Goal: Task Accomplishment & Management: Use online tool/utility

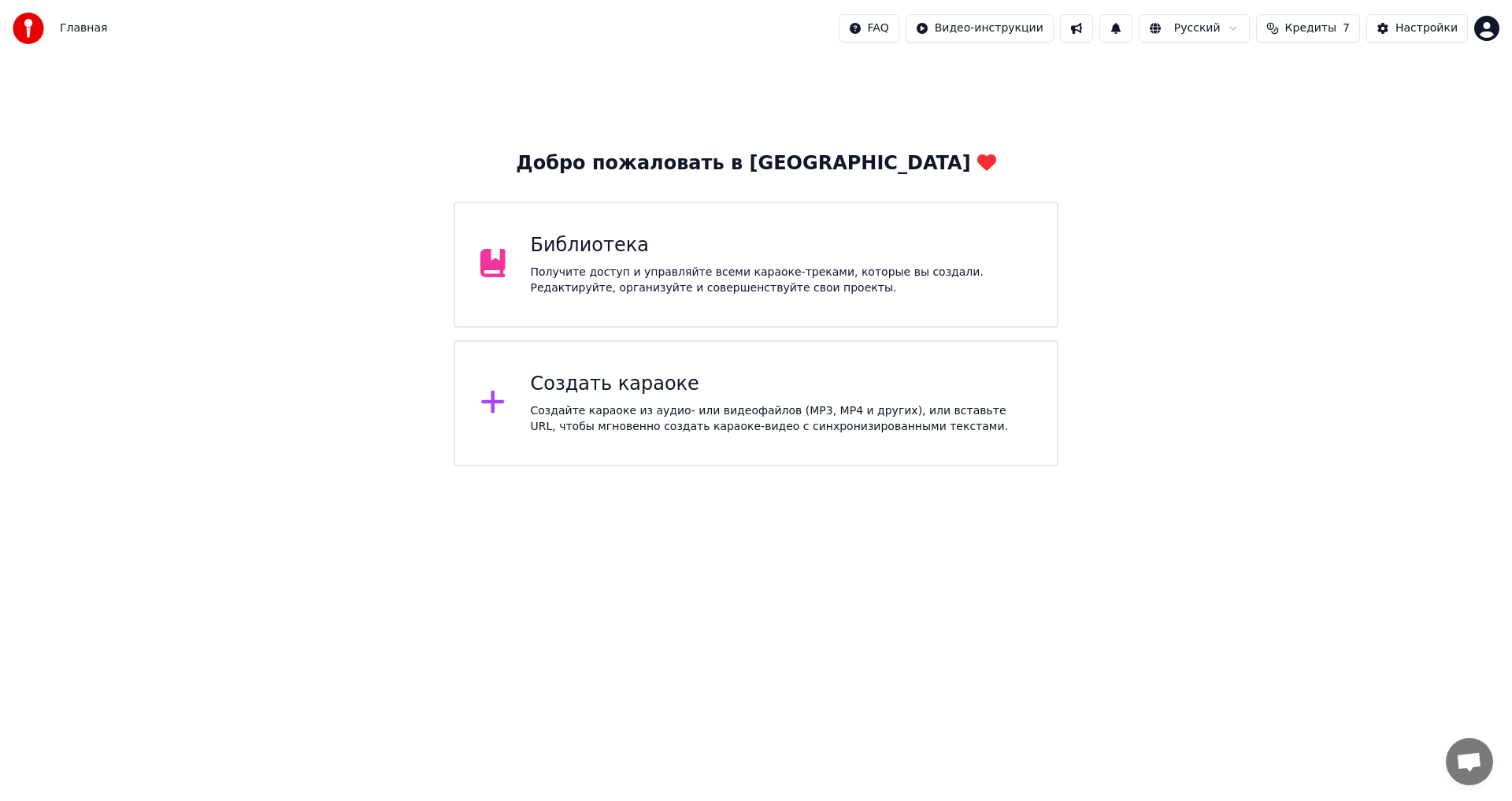
click at [647, 425] on div "Создайте караоке из аудио- или видеофайлов (MP3, MP4 и других), или вставьте UR…" at bounding box center [781, 420] width 502 height 32
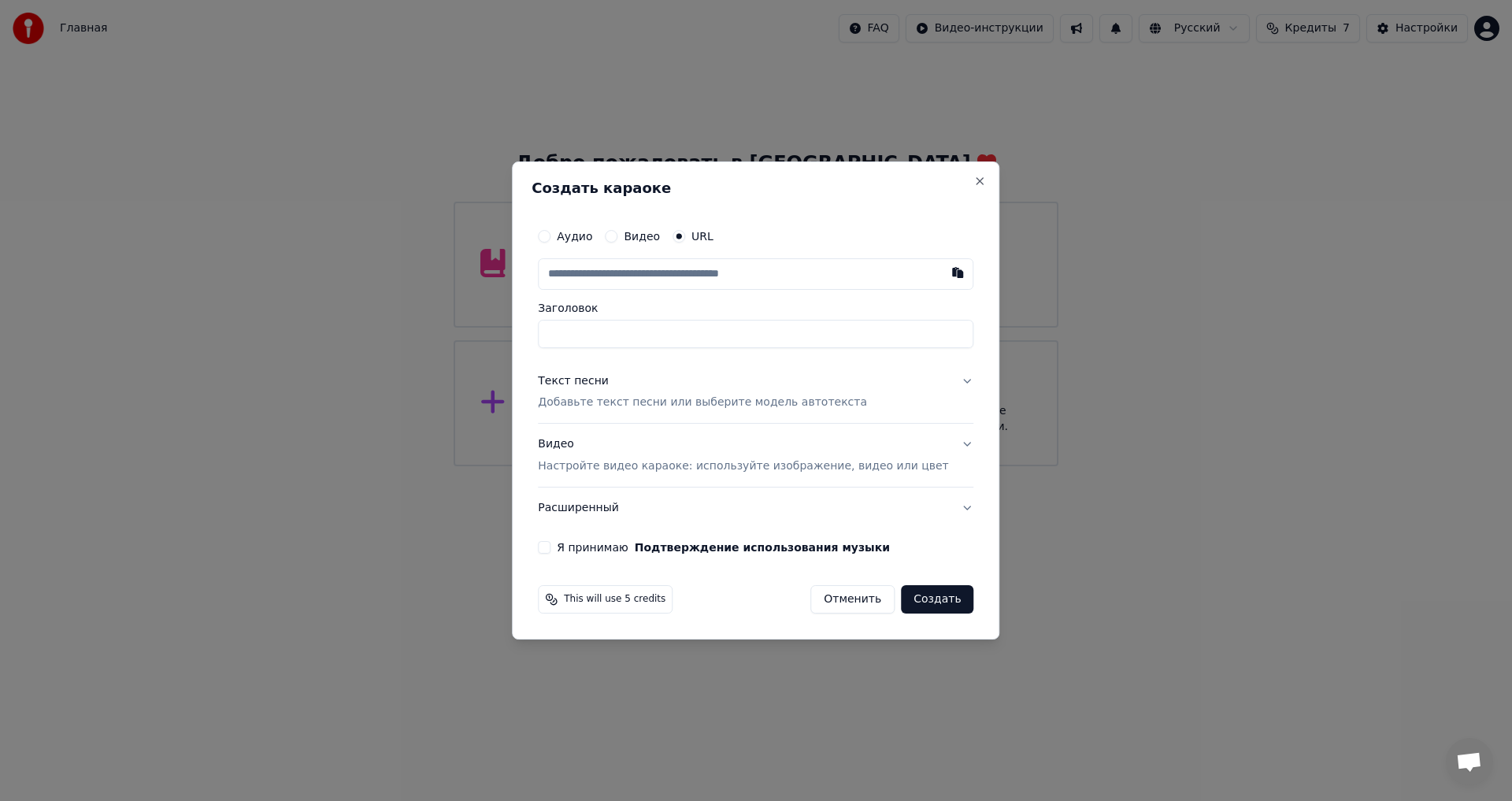
type input "**********"
click at [670, 409] on p "Добавьте текст песни или выберите модель автотекста" at bounding box center [702, 403] width 329 height 16
type input "**********"
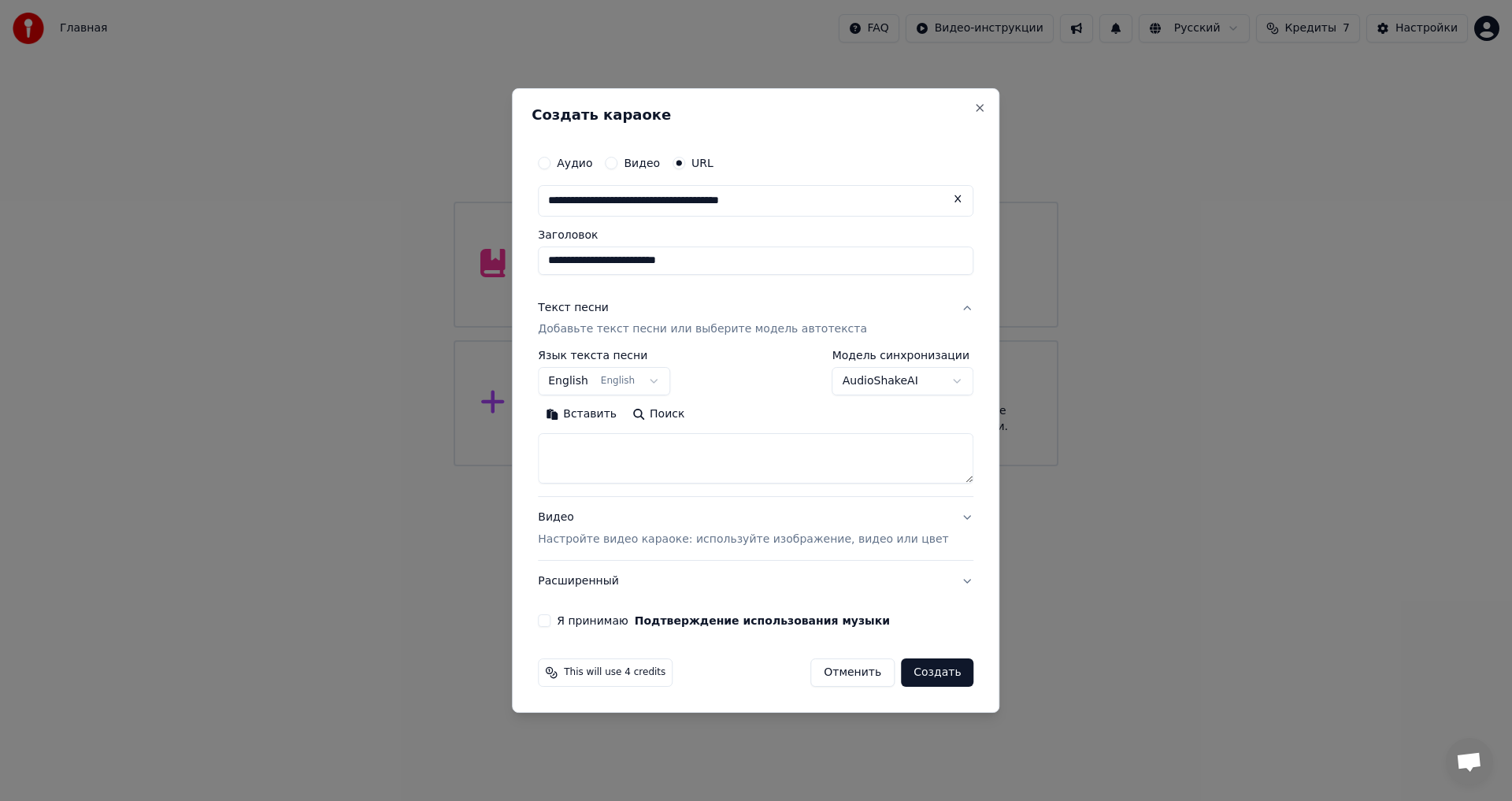
click at [645, 451] on textarea at bounding box center [755, 459] width 435 height 50
paste textarea "**********"
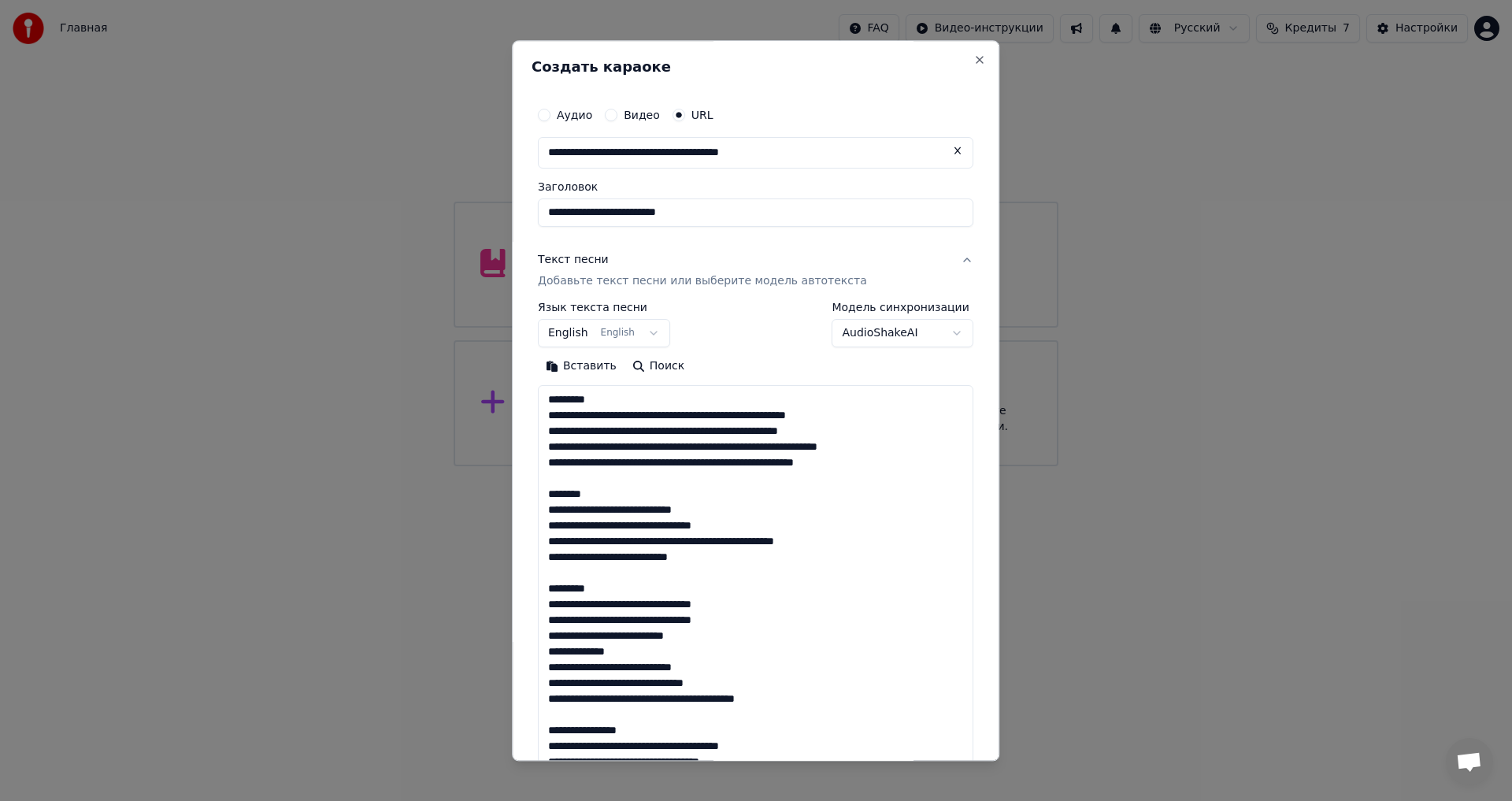
scroll to position [902, 0]
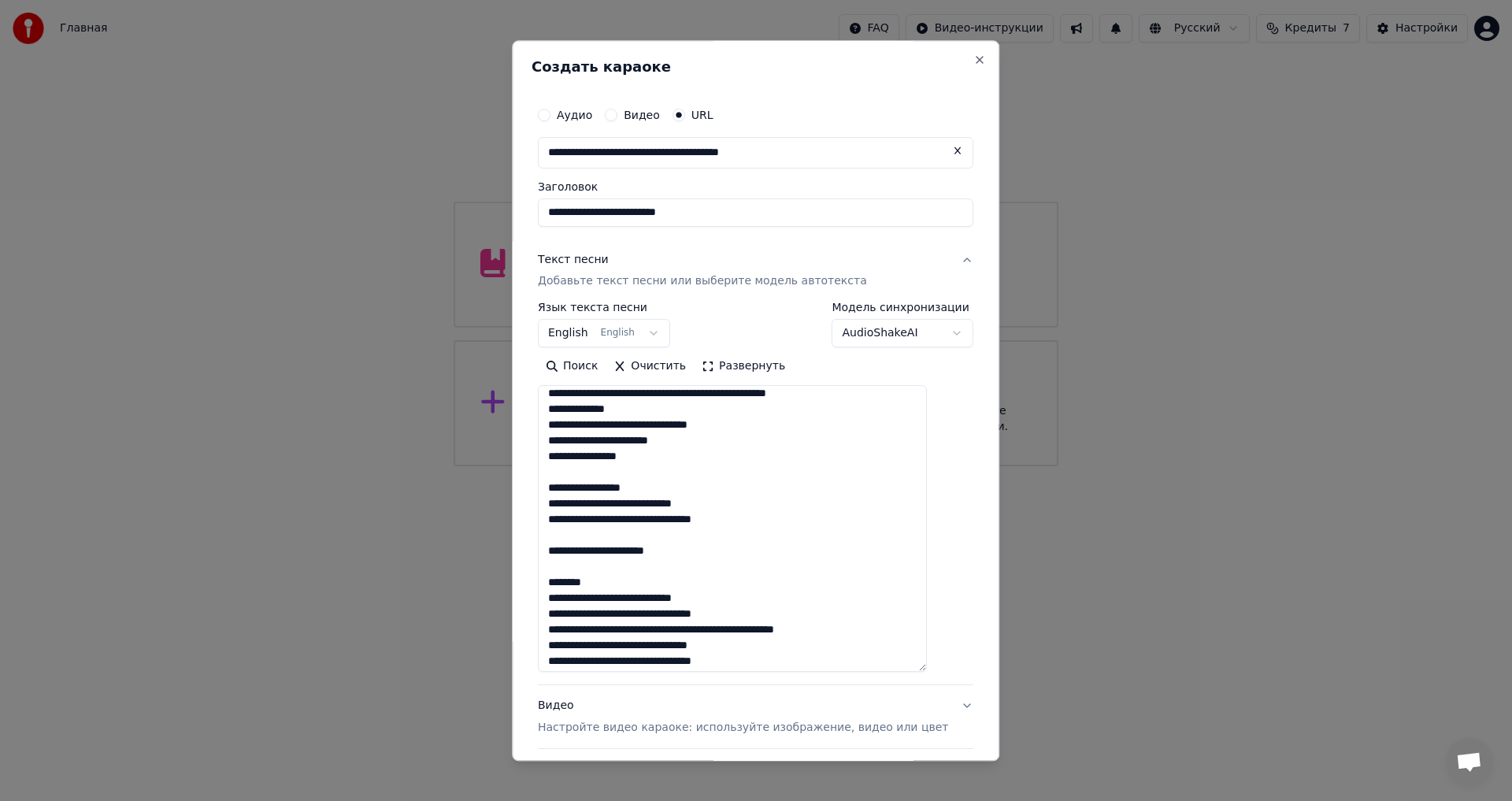
drag, startPoint x: 945, startPoint y: 481, endPoint x: 946, endPoint y: 691, distance: 210.0
click at [946, 691] on div "**********" at bounding box center [755, 458] width 448 height 730
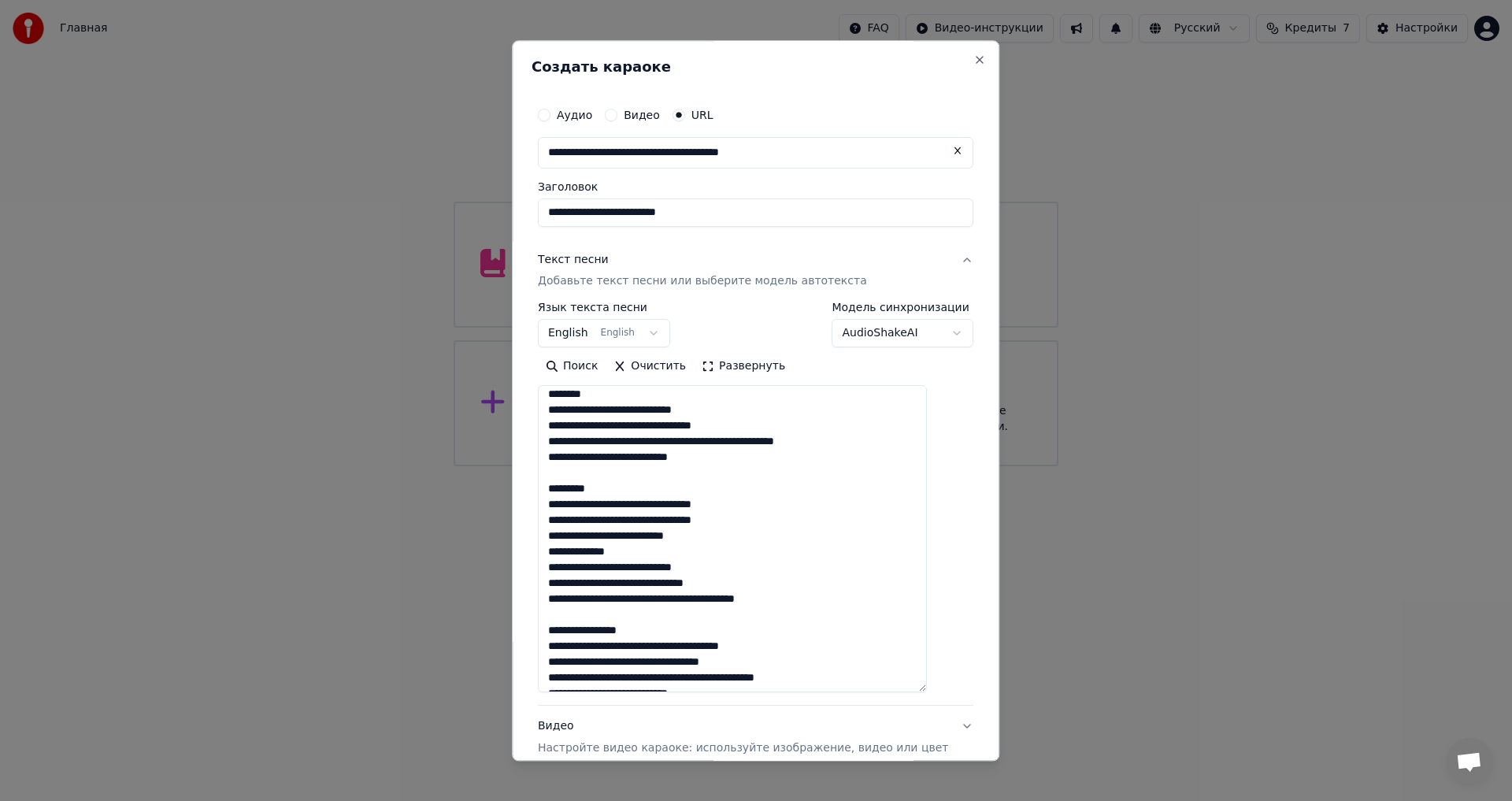
scroll to position [0, 0]
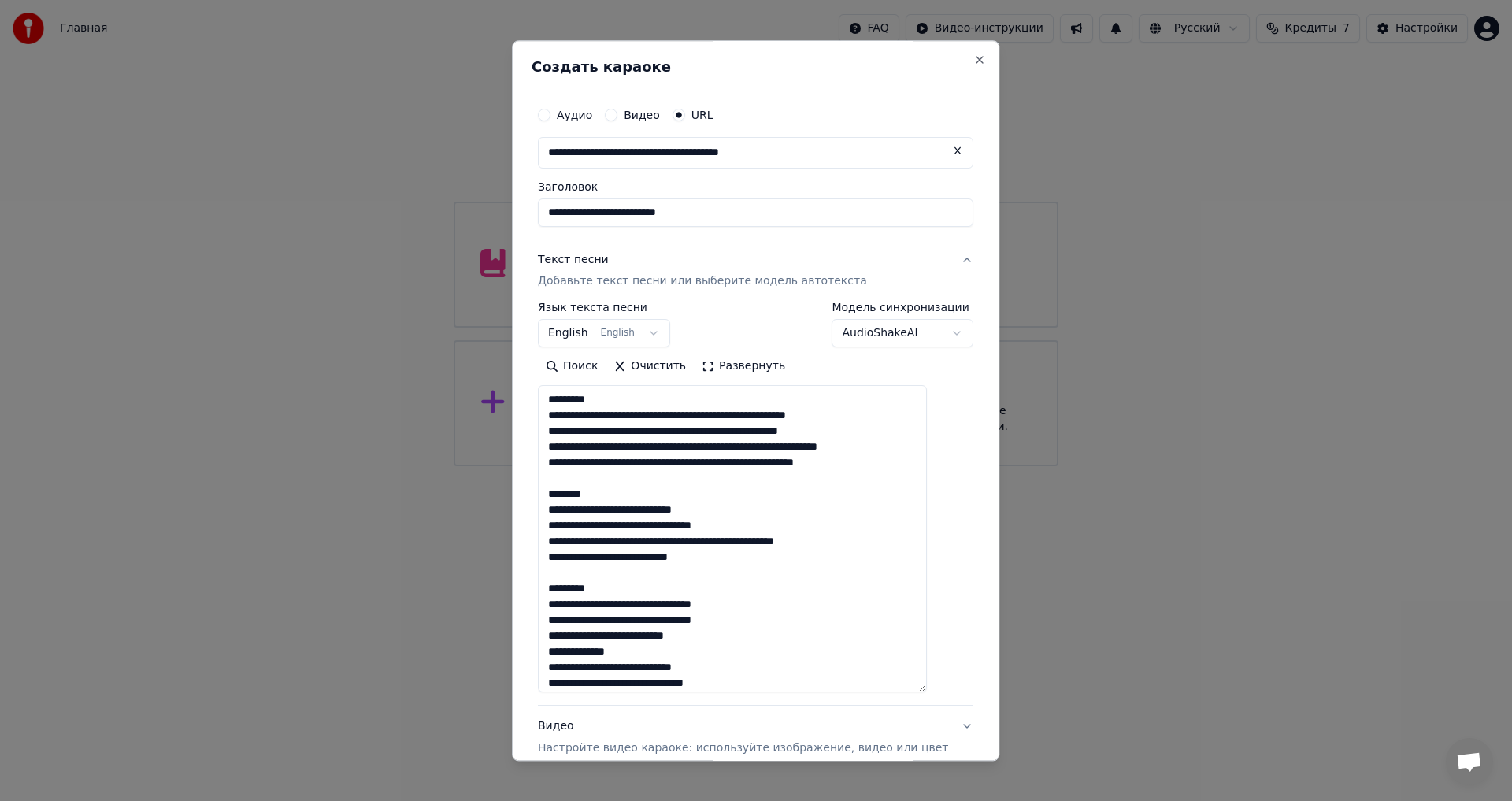
click at [609, 403] on textarea at bounding box center [732, 539] width 389 height 307
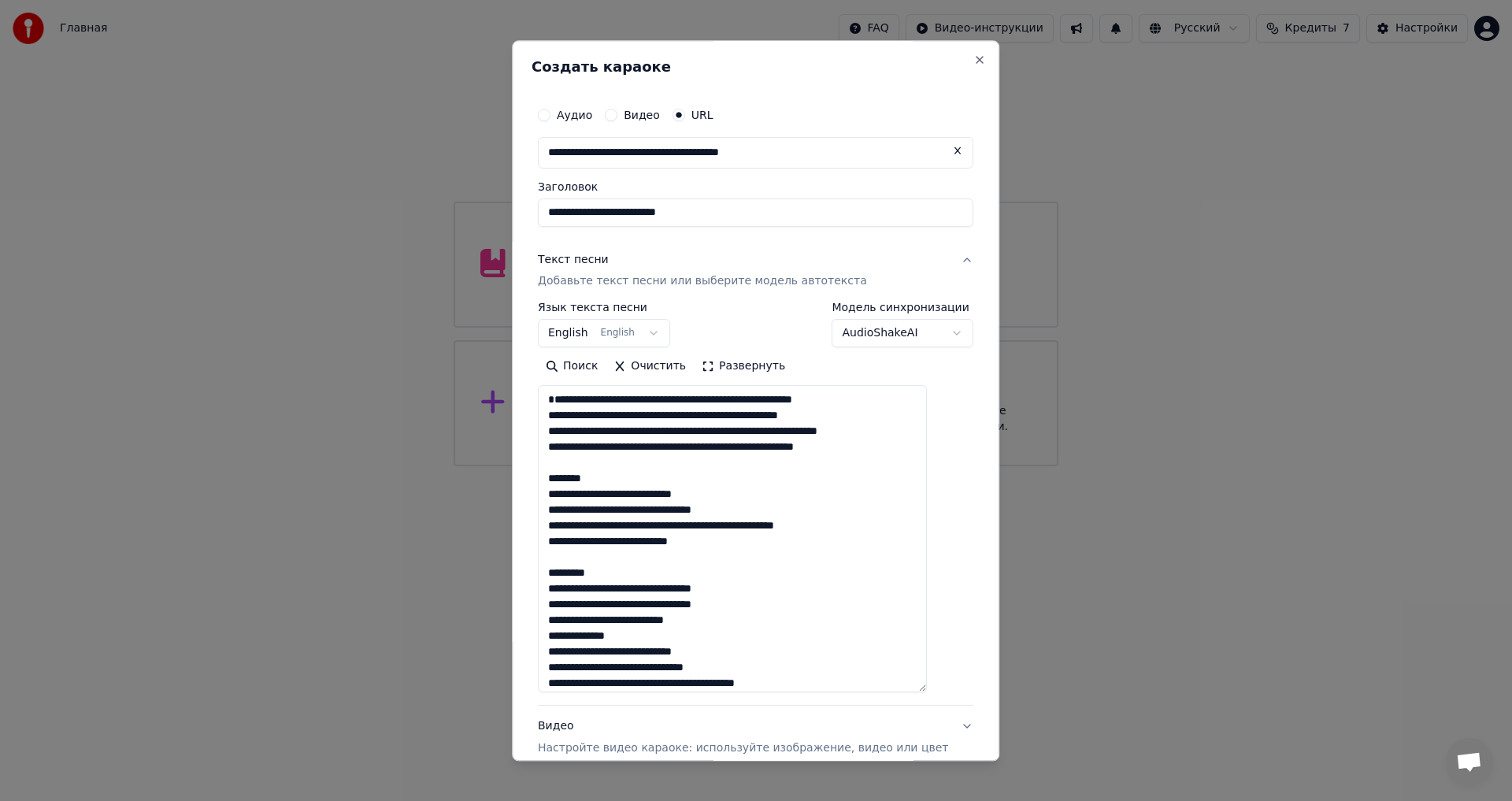
click at [570, 409] on textarea at bounding box center [732, 539] width 389 height 307
click at [697, 414] on textarea at bounding box center [732, 539] width 389 height 307
click at [569, 432] on textarea at bounding box center [732, 539] width 389 height 307
click at [664, 433] on textarea at bounding box center [732, 539] width 389 height 307
click at [828, 431] on textarea at bounding box center [732, 539] width 389 height 307
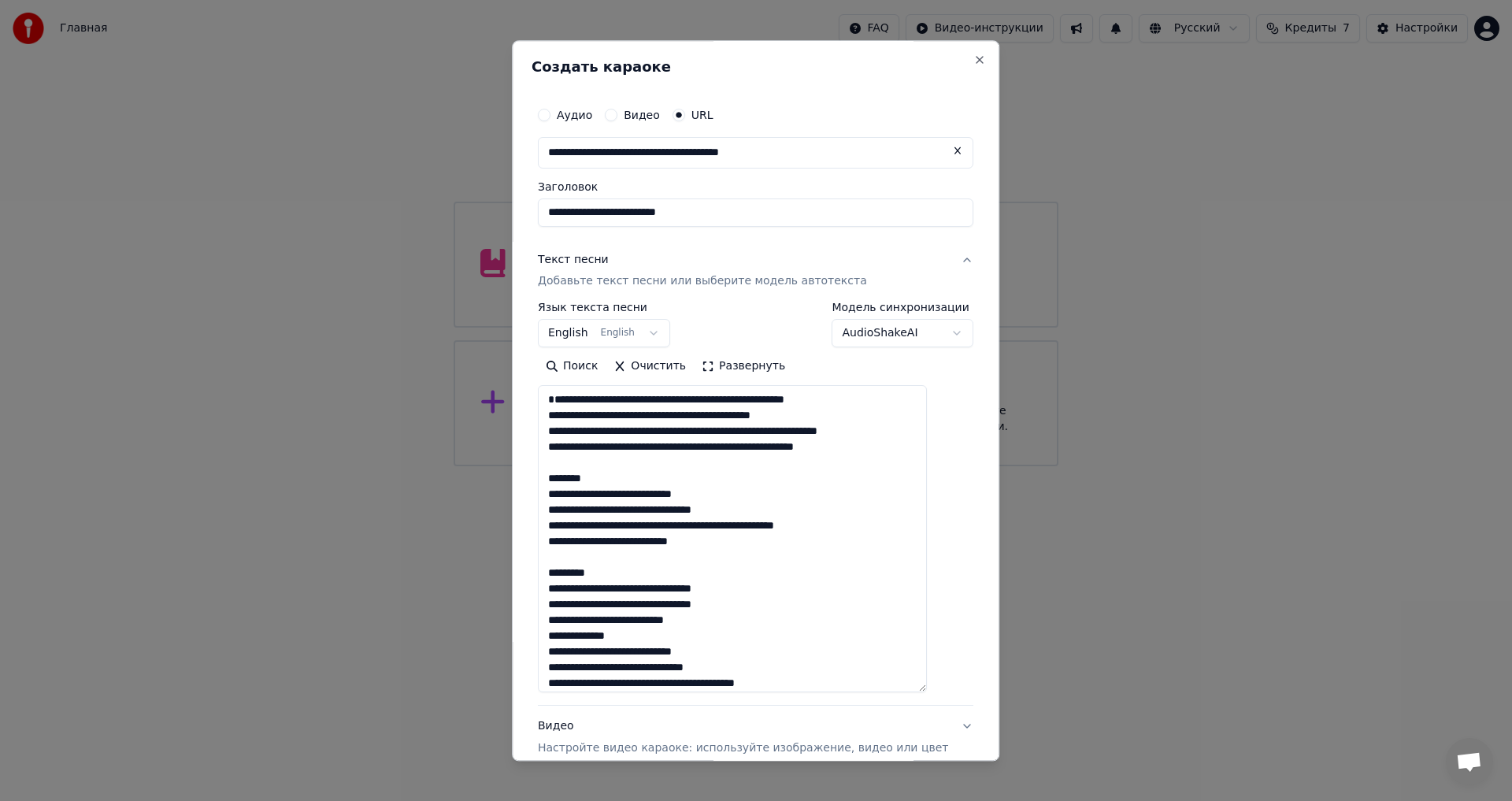
click at [887, 465] on textarea at bounding box center [732, 539] width 389 height 307
click at [618, 493] on textarea at bounding box center [732, 539] width 389 height 307
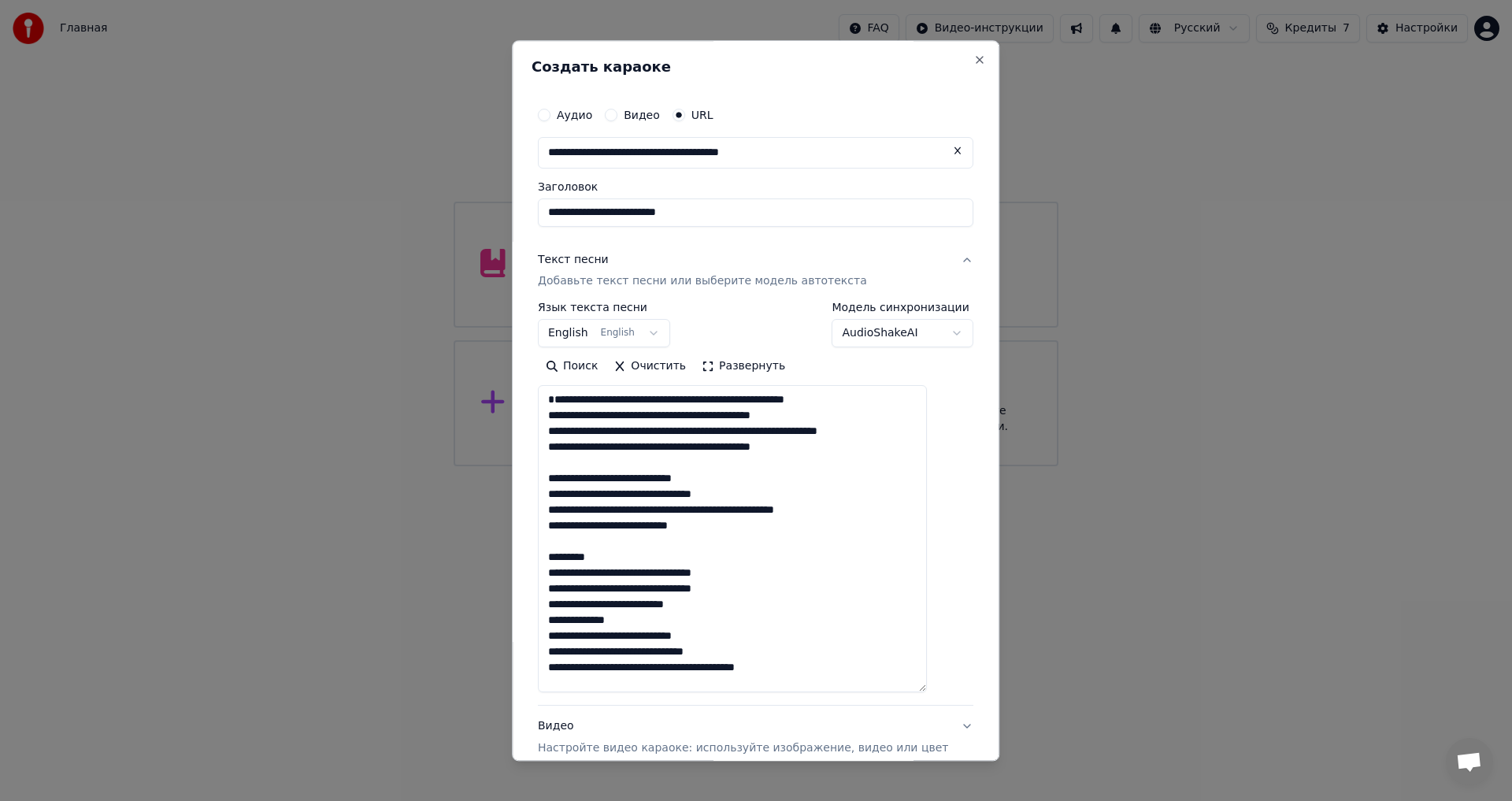
click at [645, 568] on textarea at bounding box center [732, 539] width 389 height 307
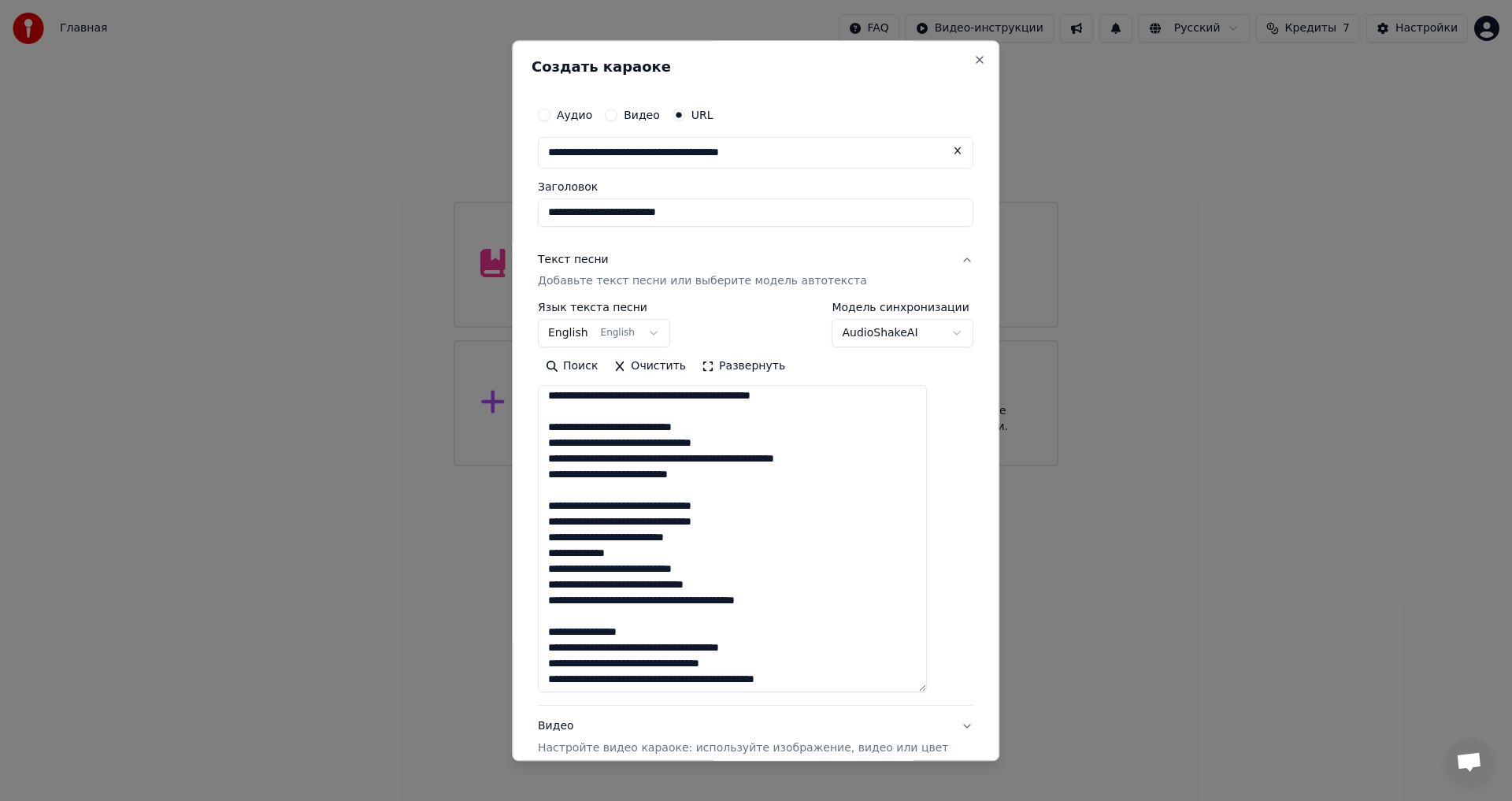
scroll to position [79, 0]
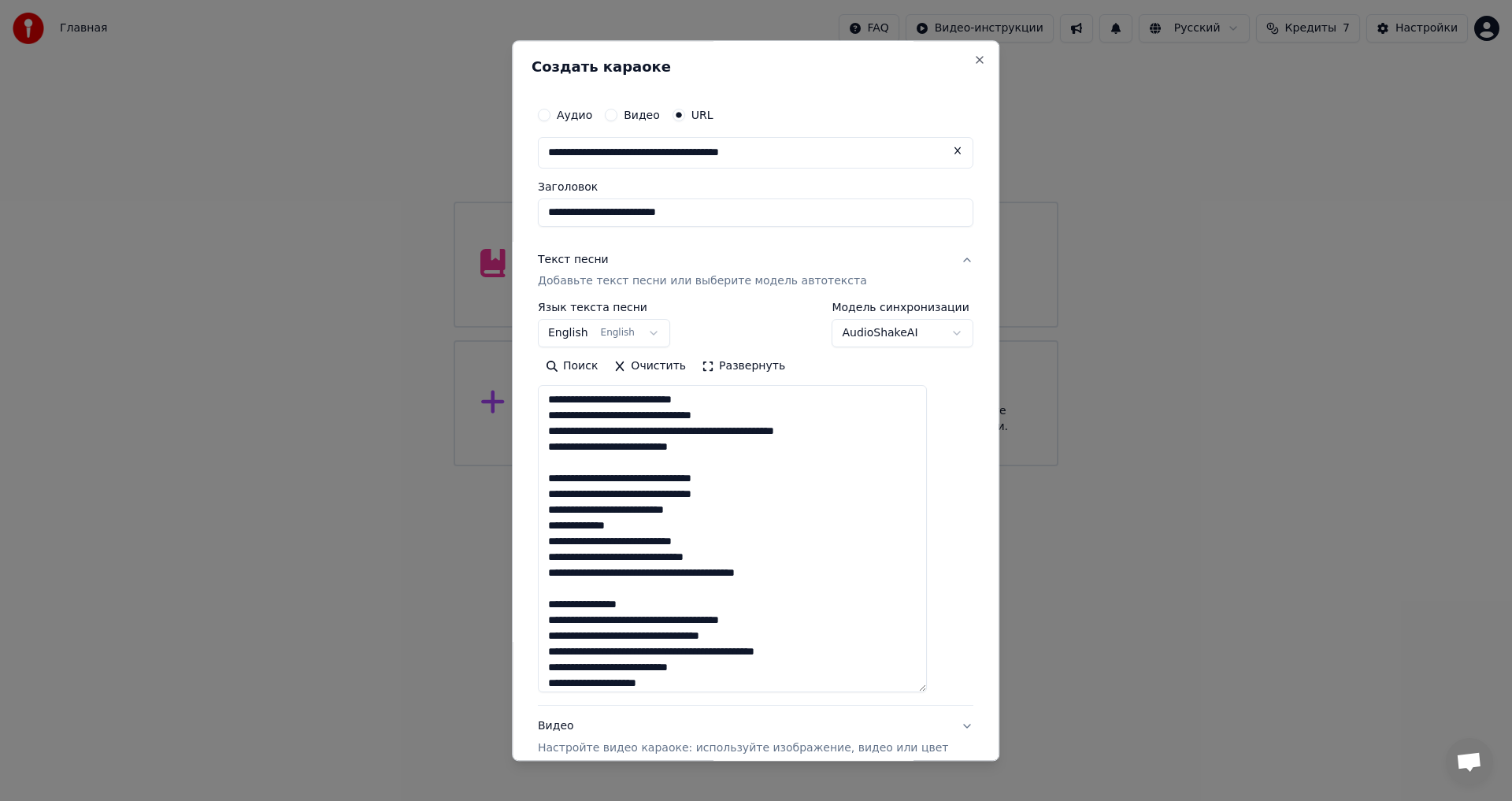
click at [604, 542] on textarea at bounding box center [732, 539] width 389 height 307
click at [621, 542] on textarea at bounding box center [732, 539] width 389 height 307
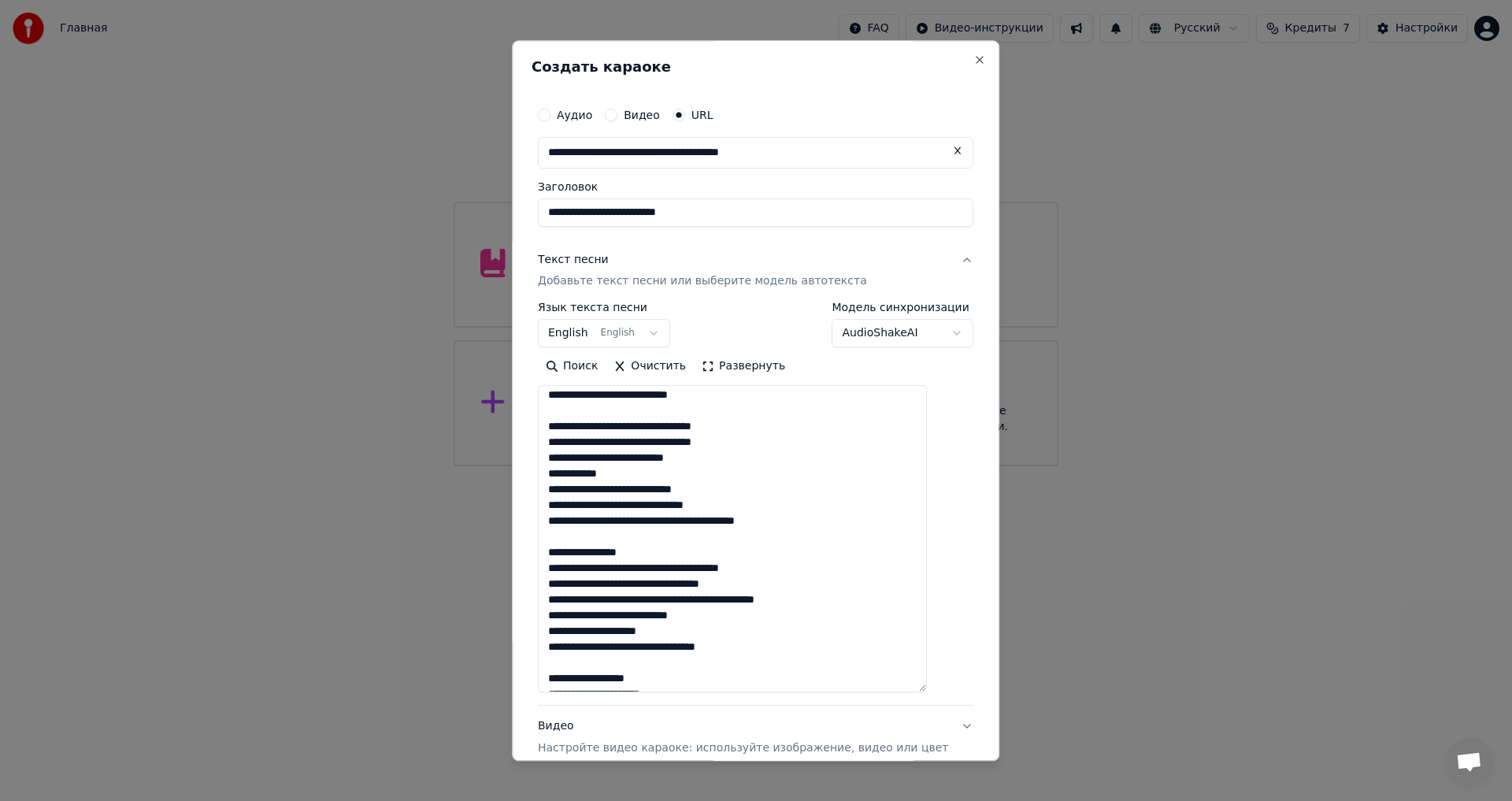
scroll to position [158, 0]
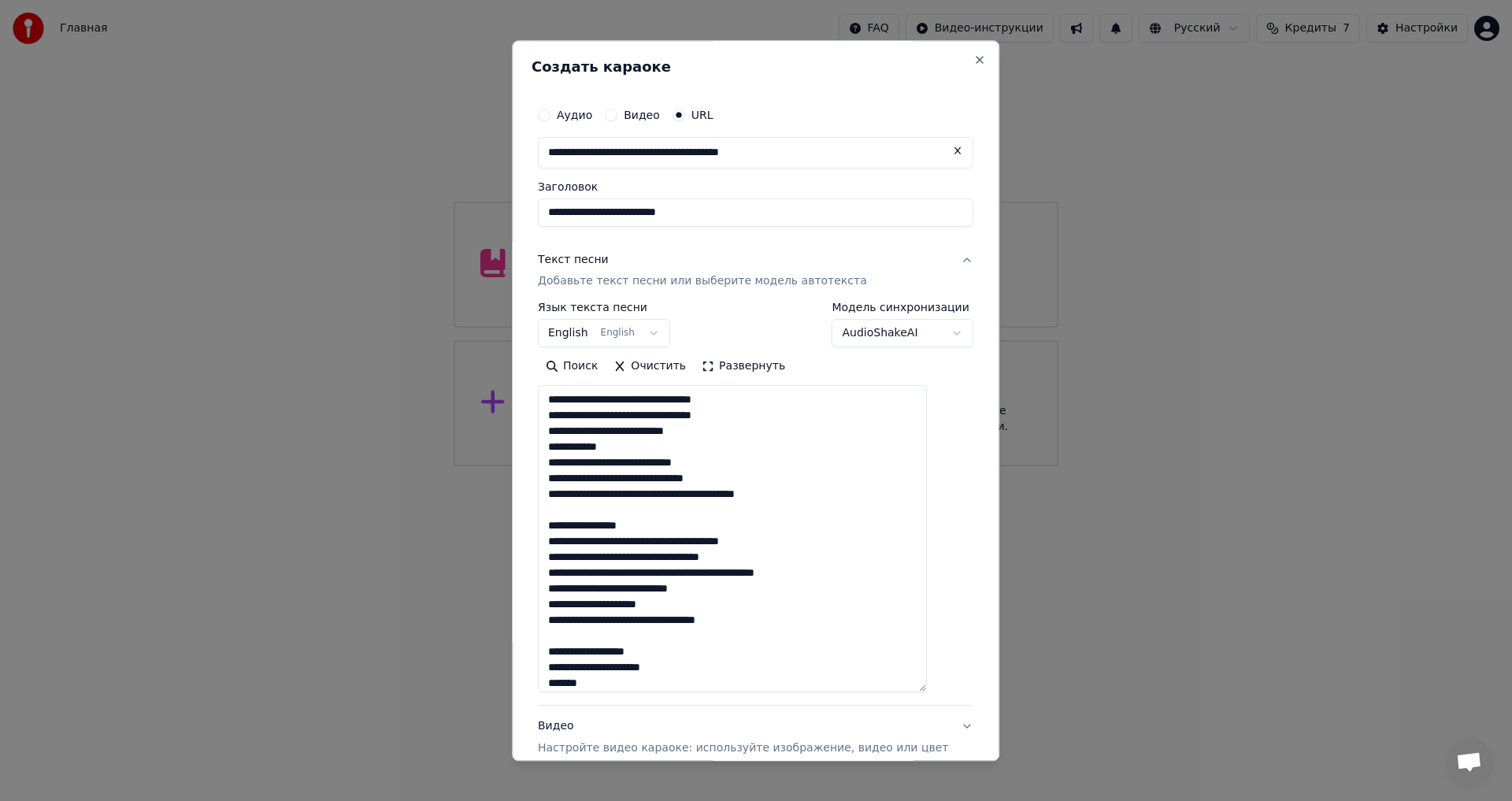
click at [663, 537] on textarea at bounding box center [732, 539] width 389 height 307
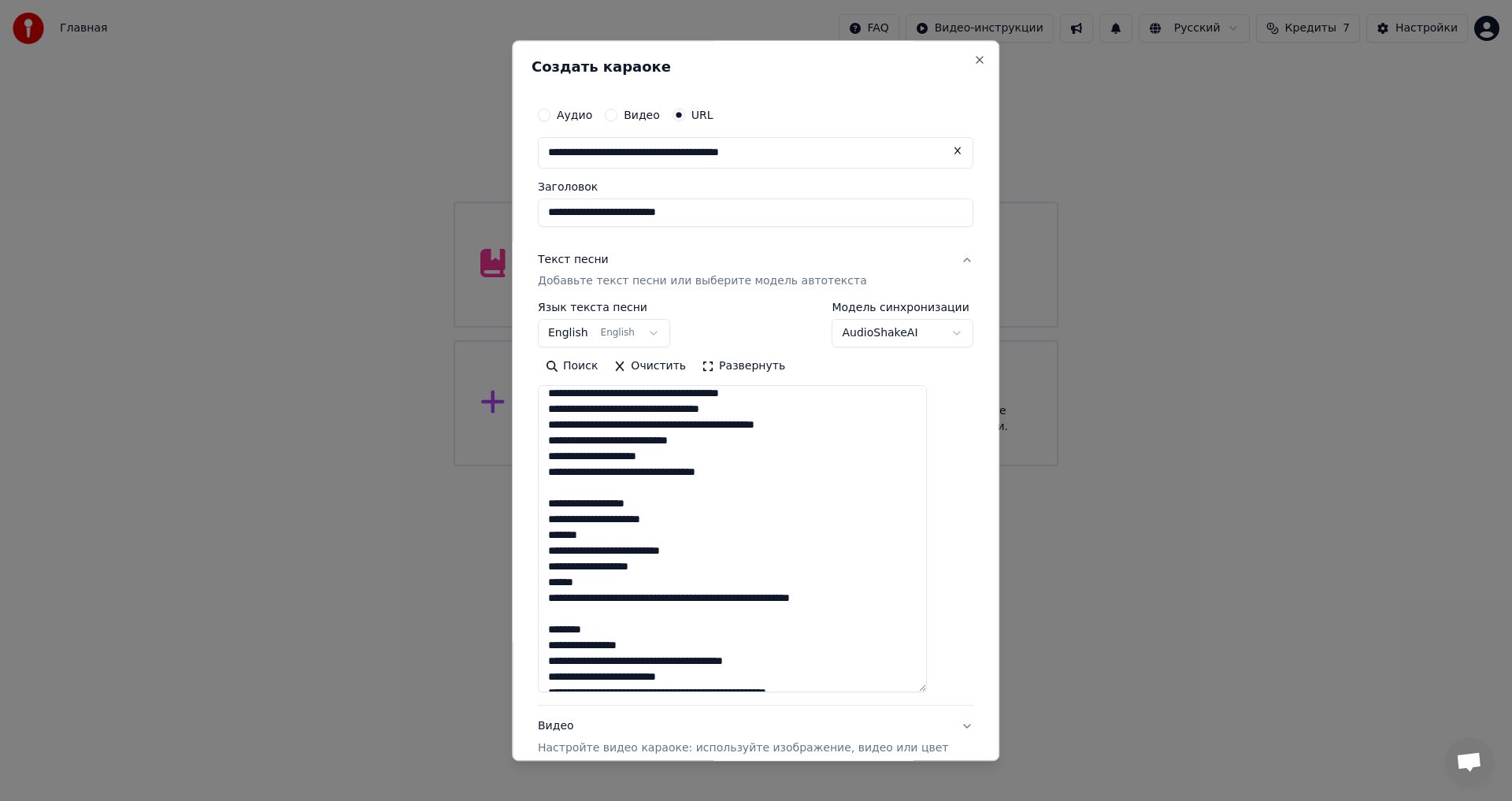
scroll to position [316, 0]
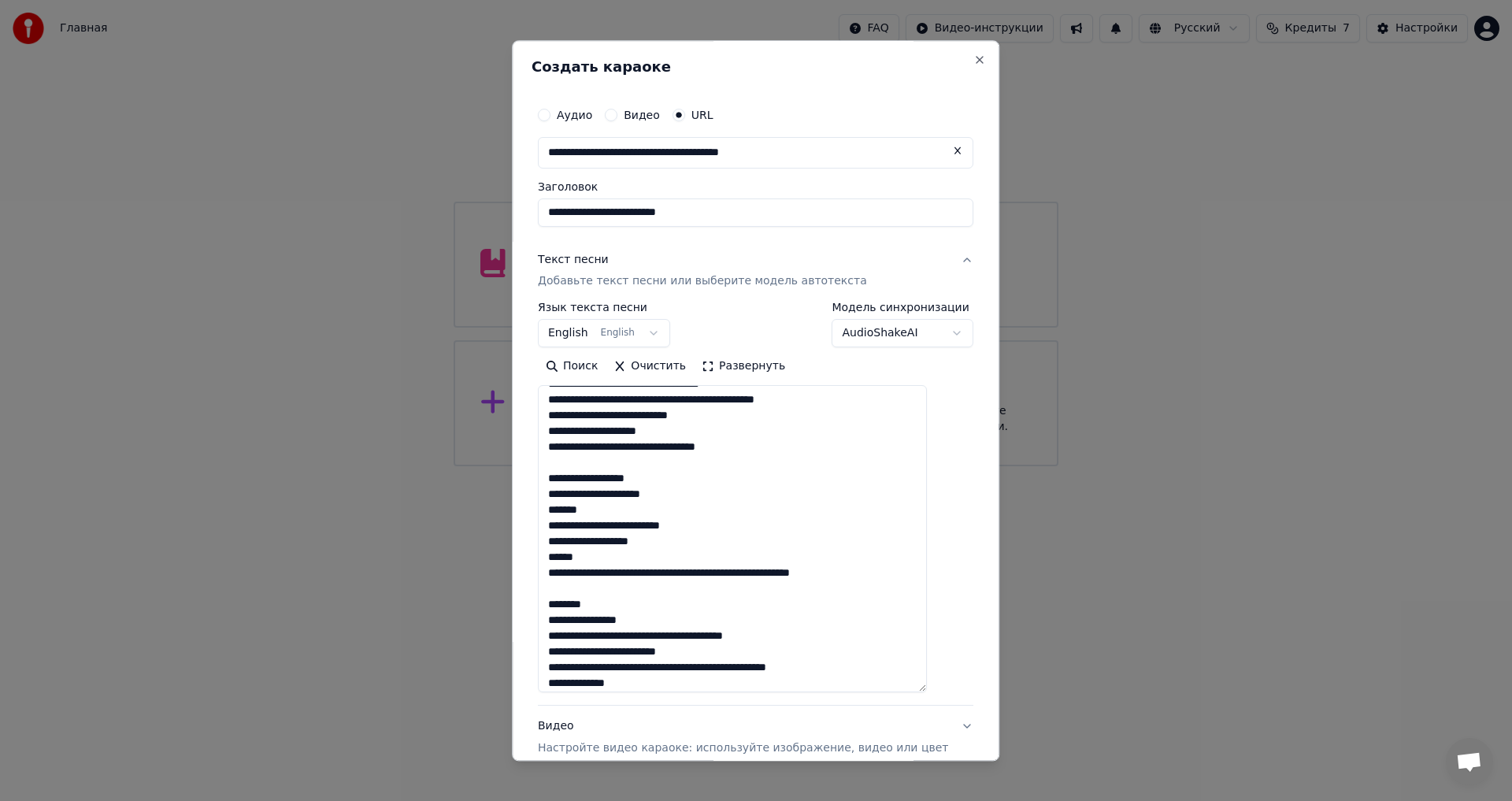
drag, startPoint x: 905, startPoint y: 592, endPoint x: 569, endPoint y: 497, distance: 349.2
click at [569, 497] on textarea at bounding box center [732, 539] width 389 height 307
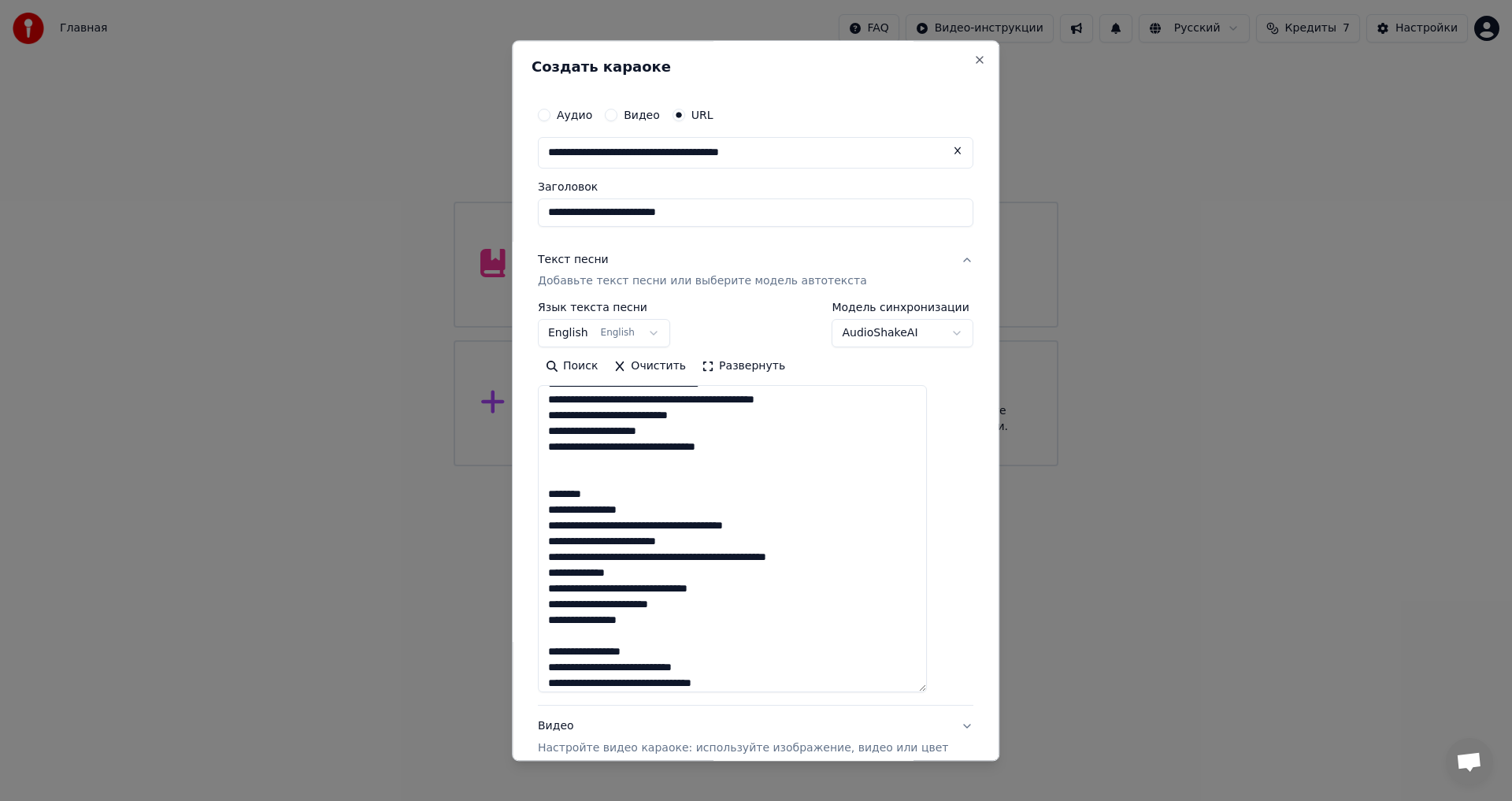
click at [583, 496] on textarea at bounding box center [732, 539] width 389 height 307
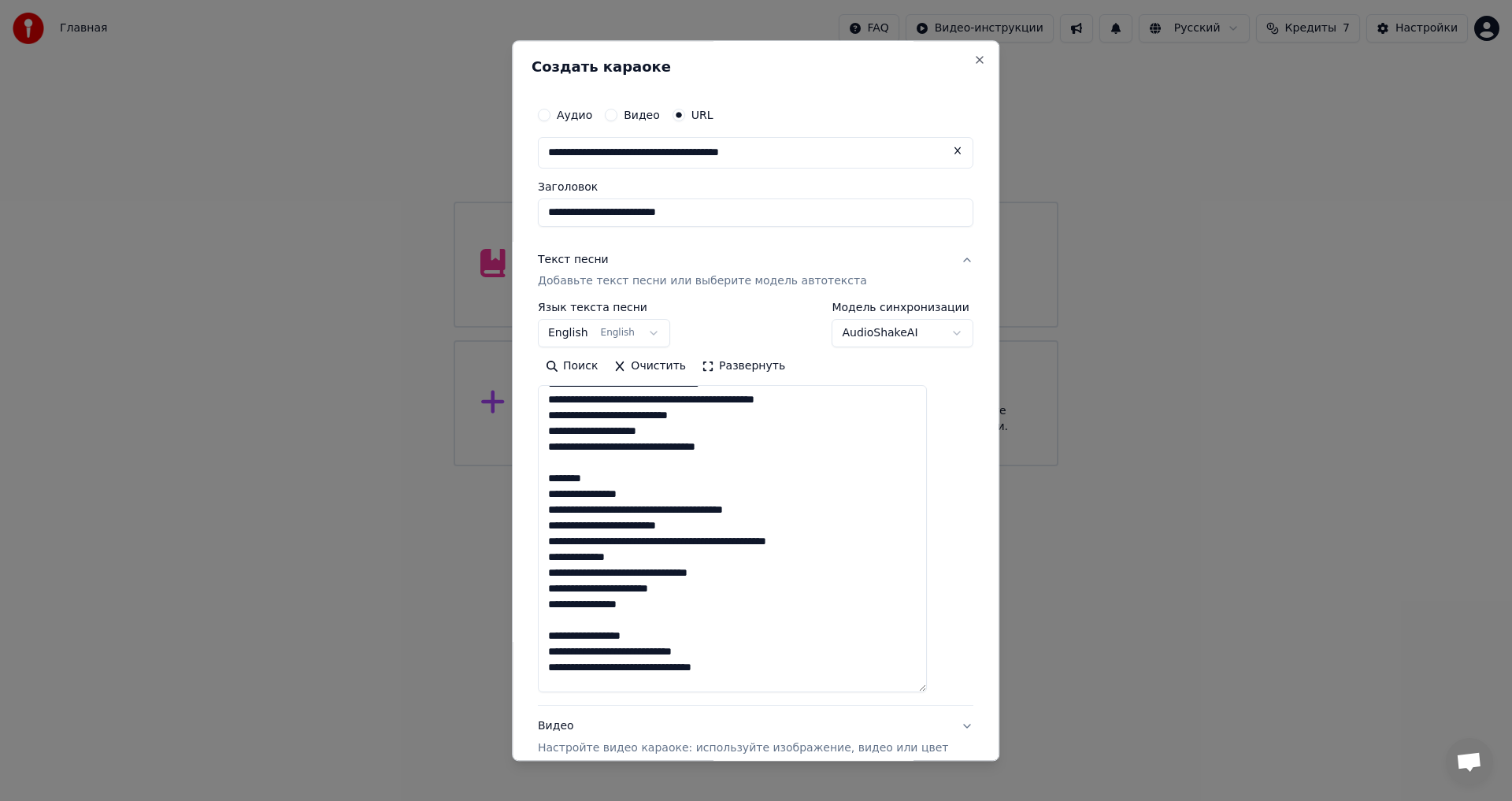
click at [607, 502] on textarea at bounding box center [732, 539] width 389 height 307
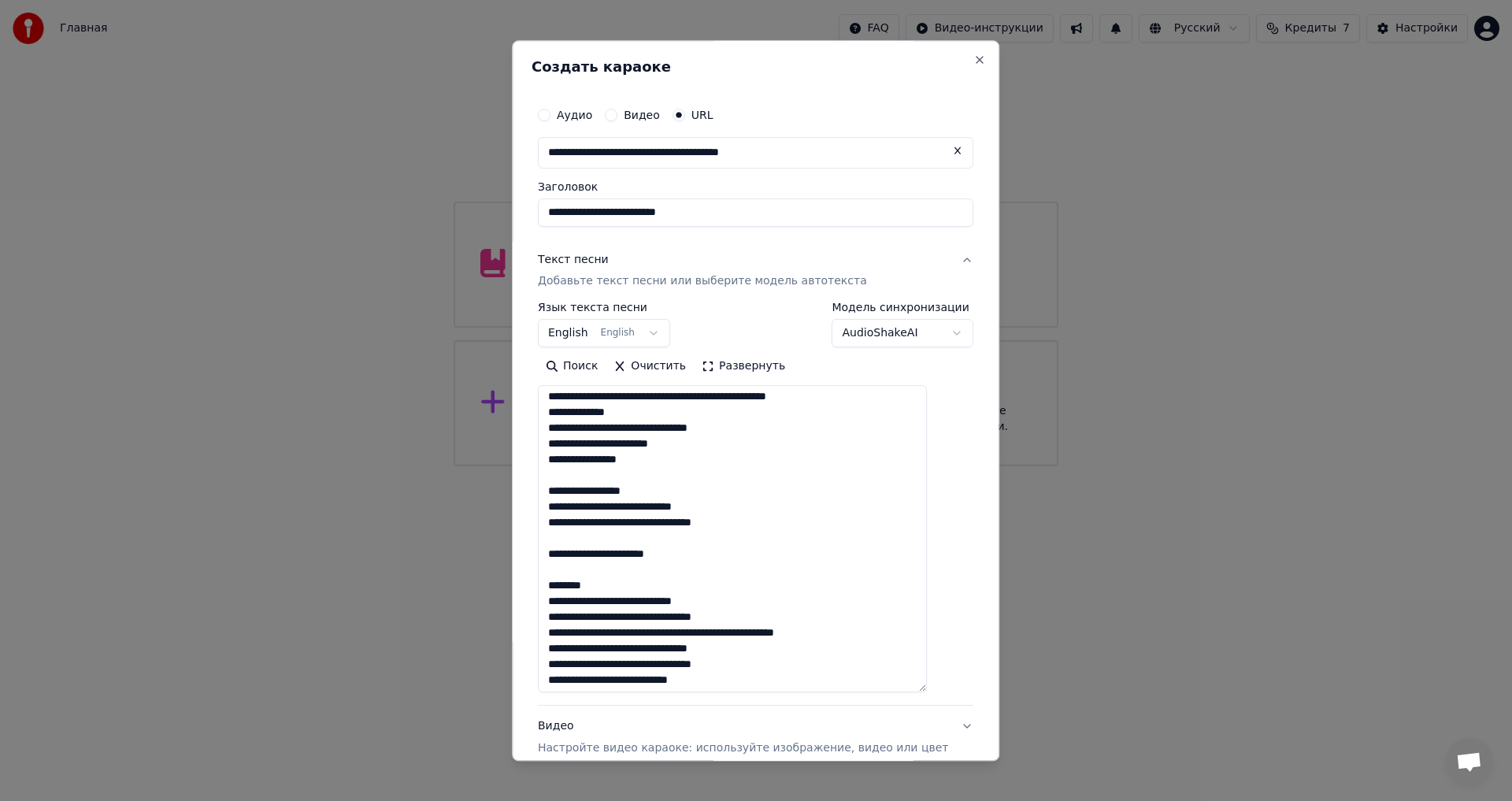
scroll to position [462, 0]
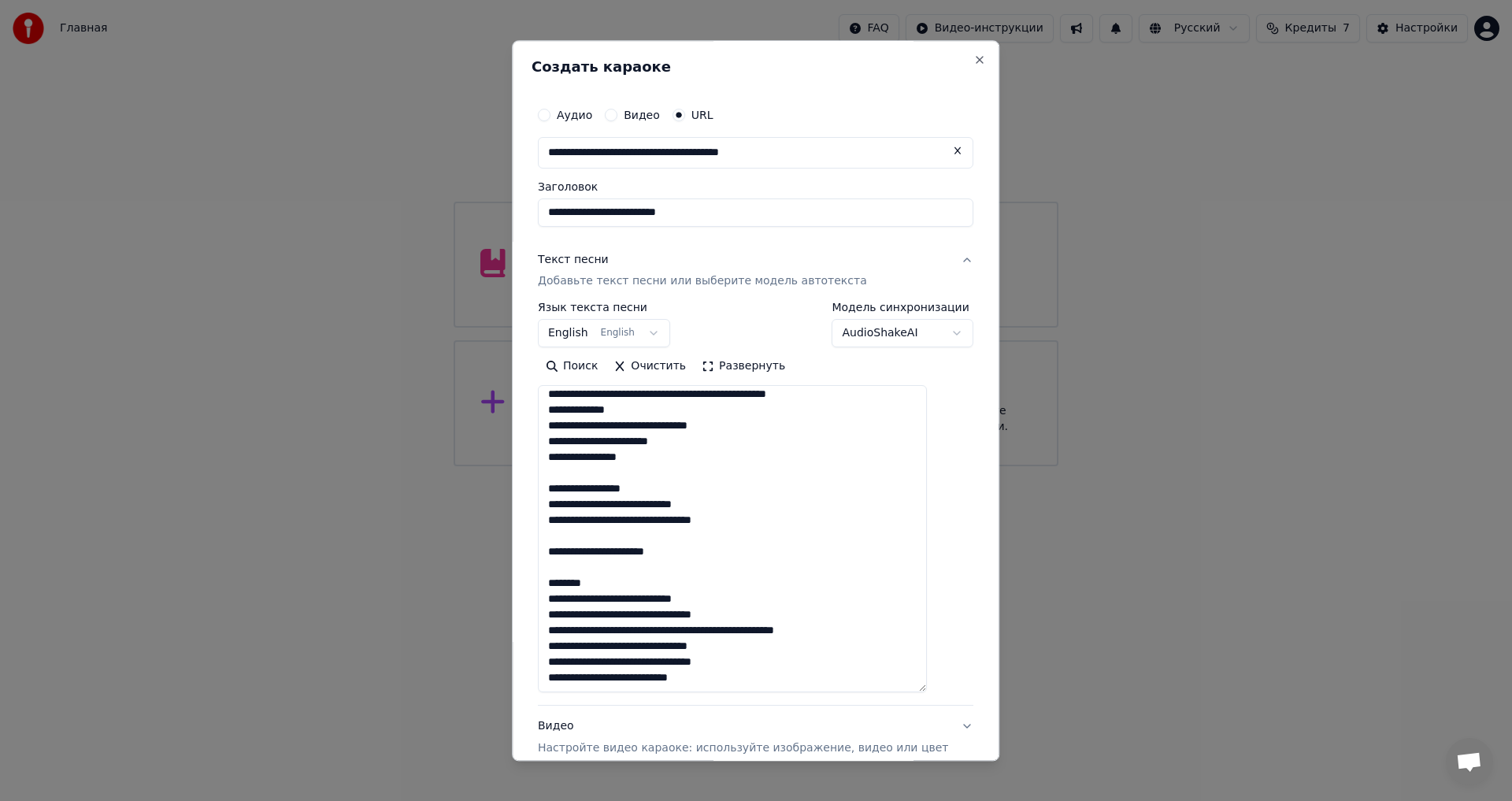
drag, startPoint x: 653, startPoint y: 490, endPoint x: 565, endPoint y: 491, distance: 88.0
click at [565, 491] on textarea at bounding box center [732, 539] width 389 height 307
drag, startPoint x: 614, startPoint y: 552, endPoint x: 563, endPoint y: 555, distance: 51.1
click at [563, 555] on textarea at bounding box center [732, 539] width 389 height 307
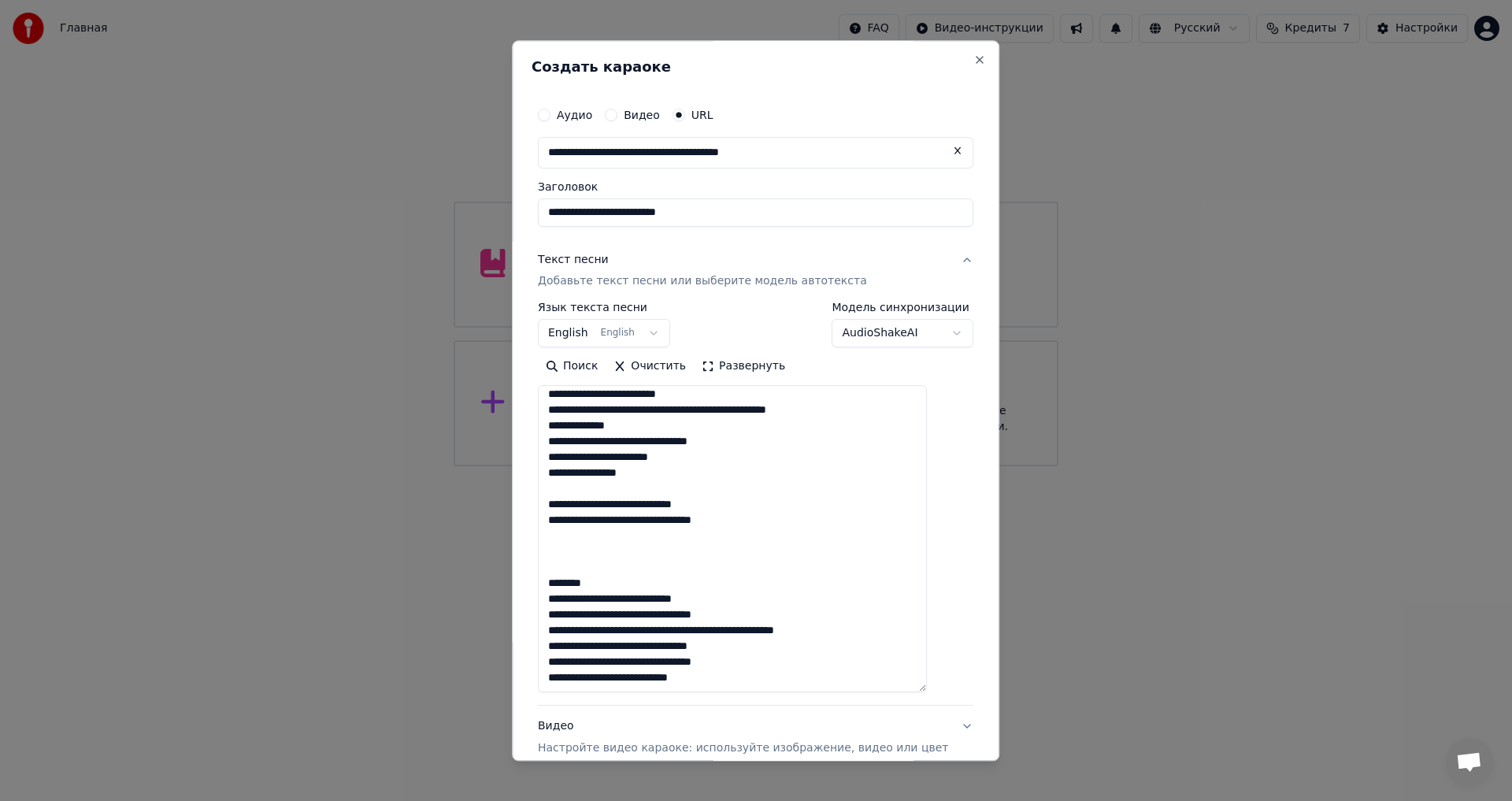
click at [630, 581] on textarea at bounding box center [732, 539] width 389 height 307
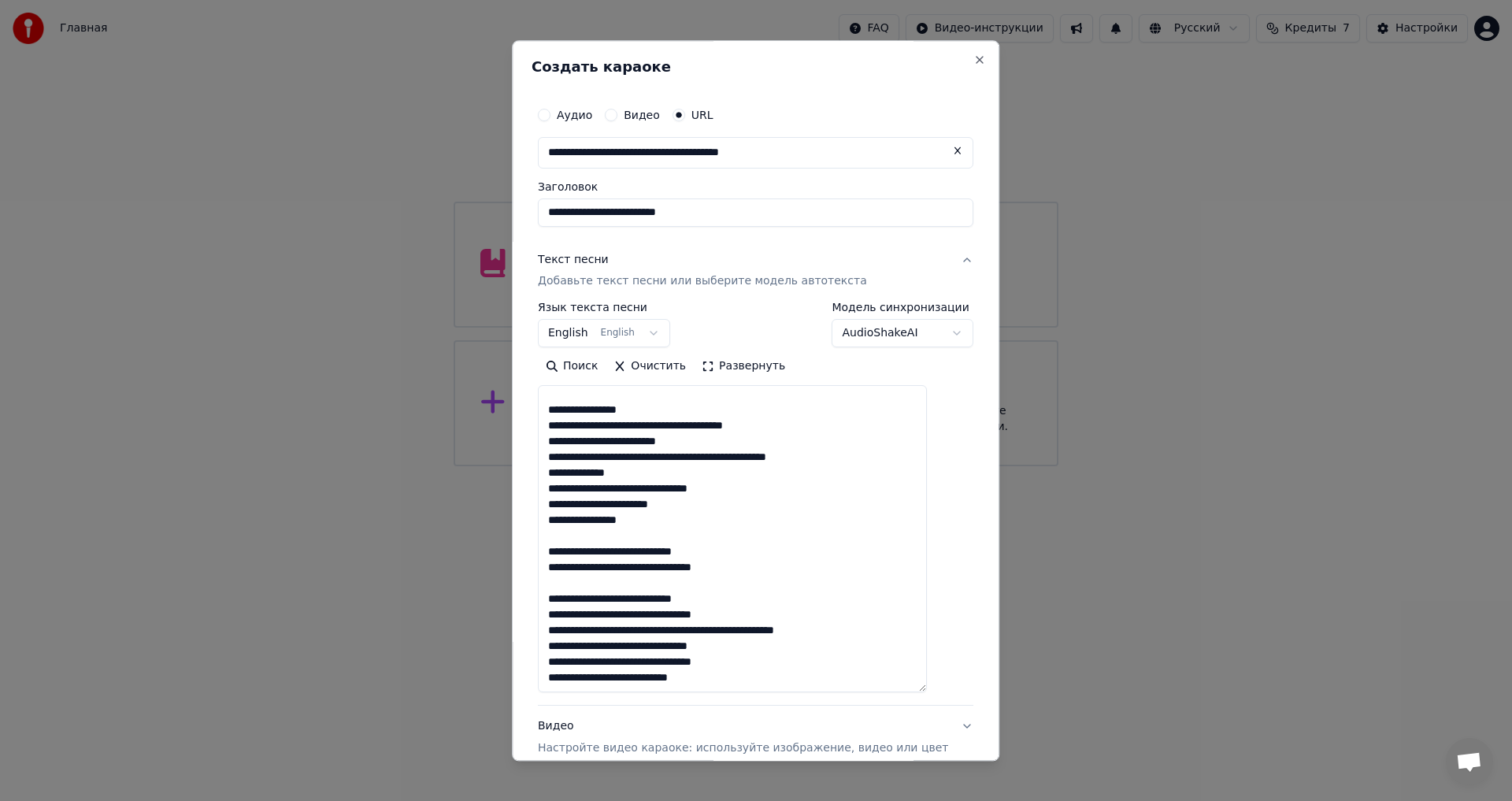
scroll to position [399, 0]
type textarea "**********"
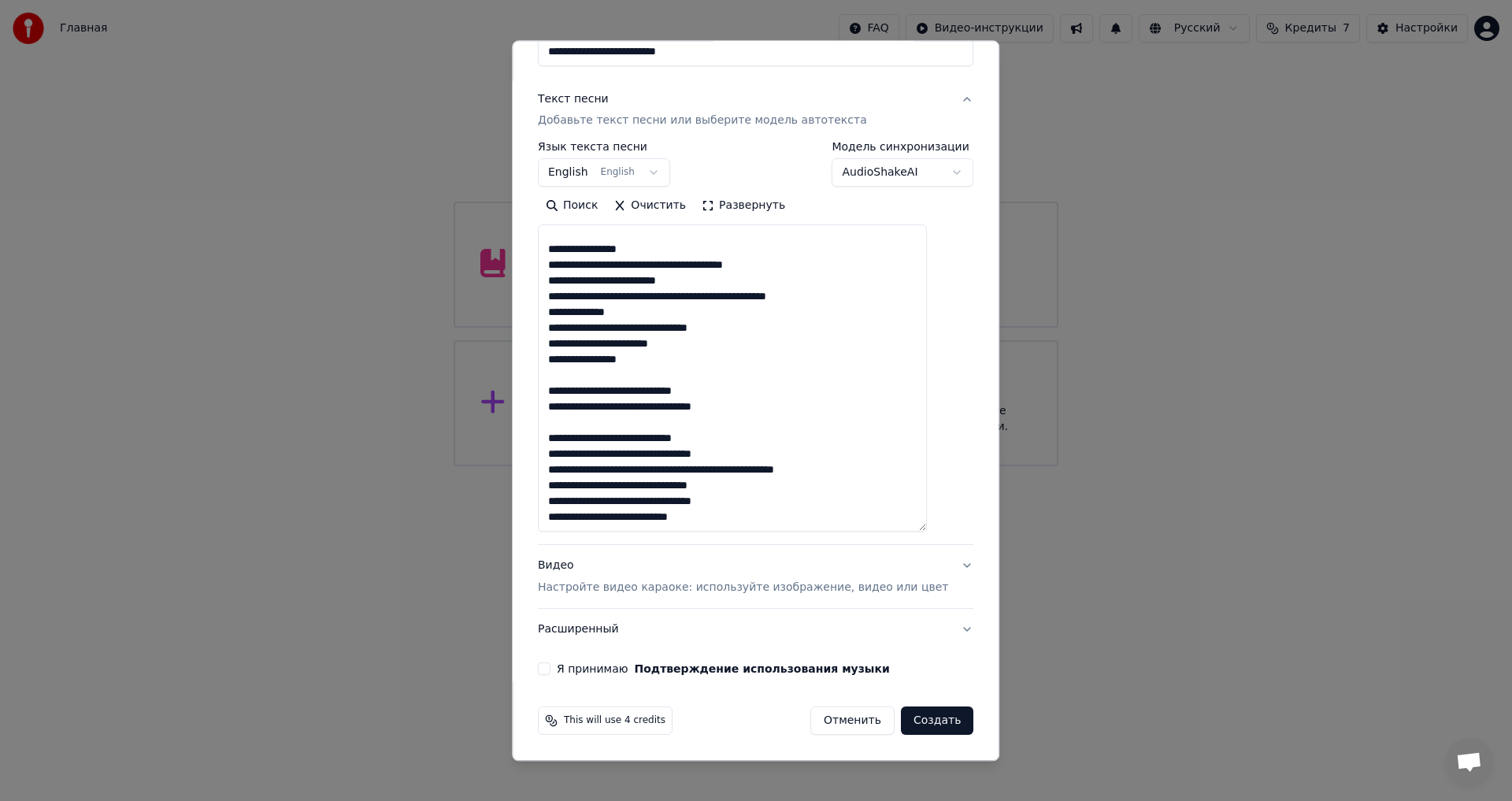
click at [658, 593] on p "Настройте видео караоке: используйте изображение, видео или цвет" at bounding box center [743, 588] width 410 height 16
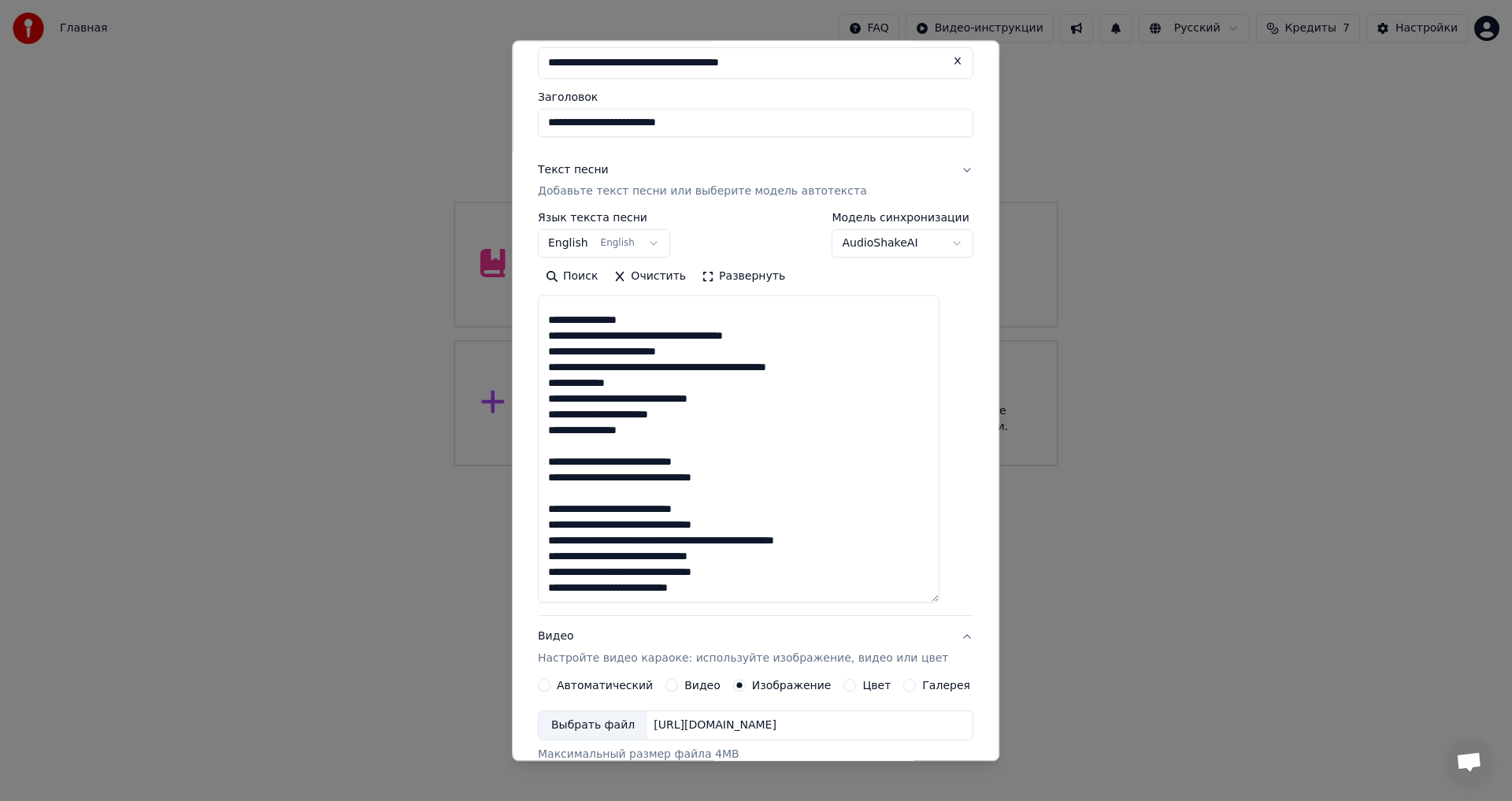
scroll to position [69, 0]
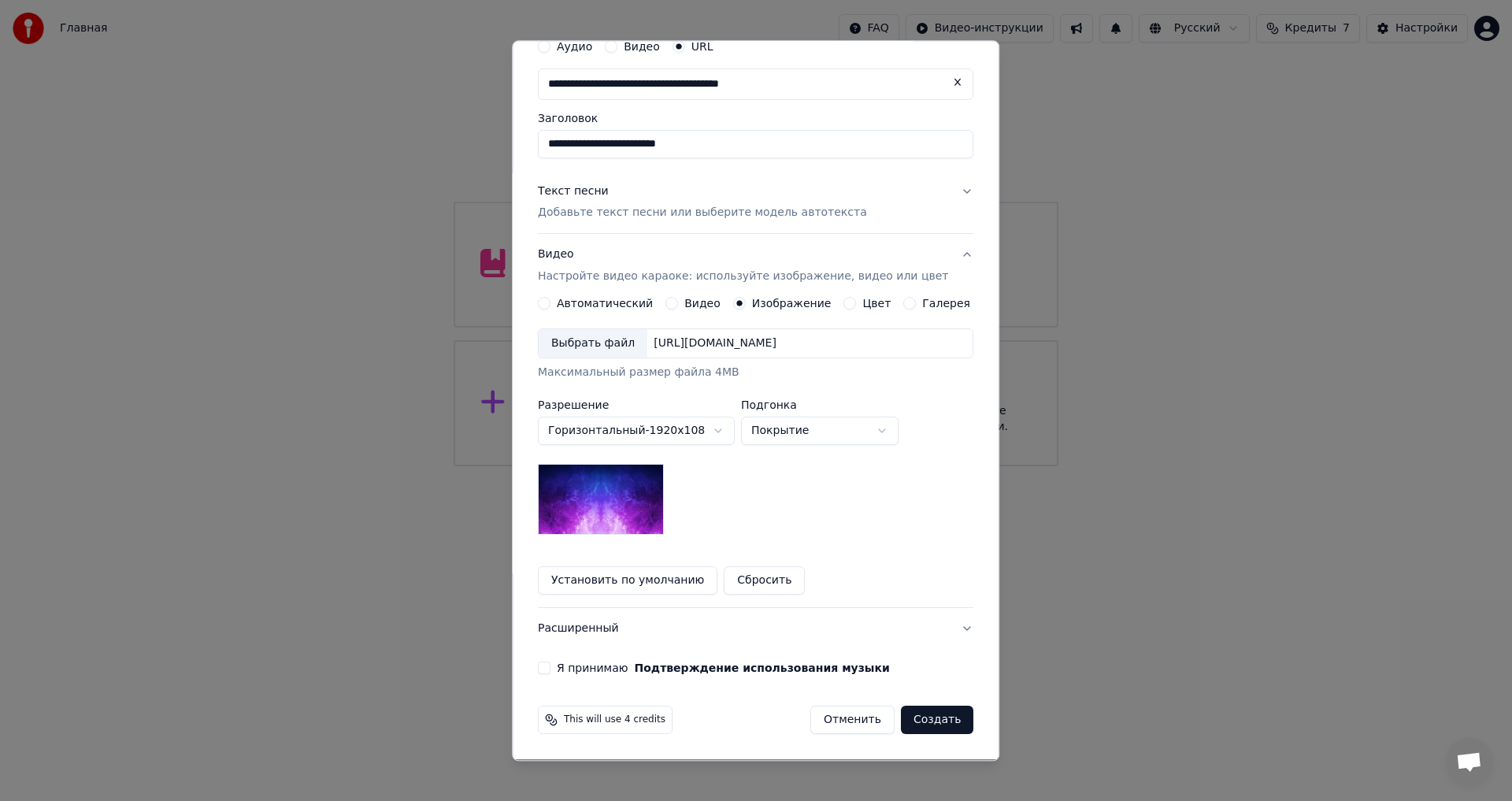
click at [609, 346] on div "Выбрать файл" at bounding box center [593, 344] width 109 height 29
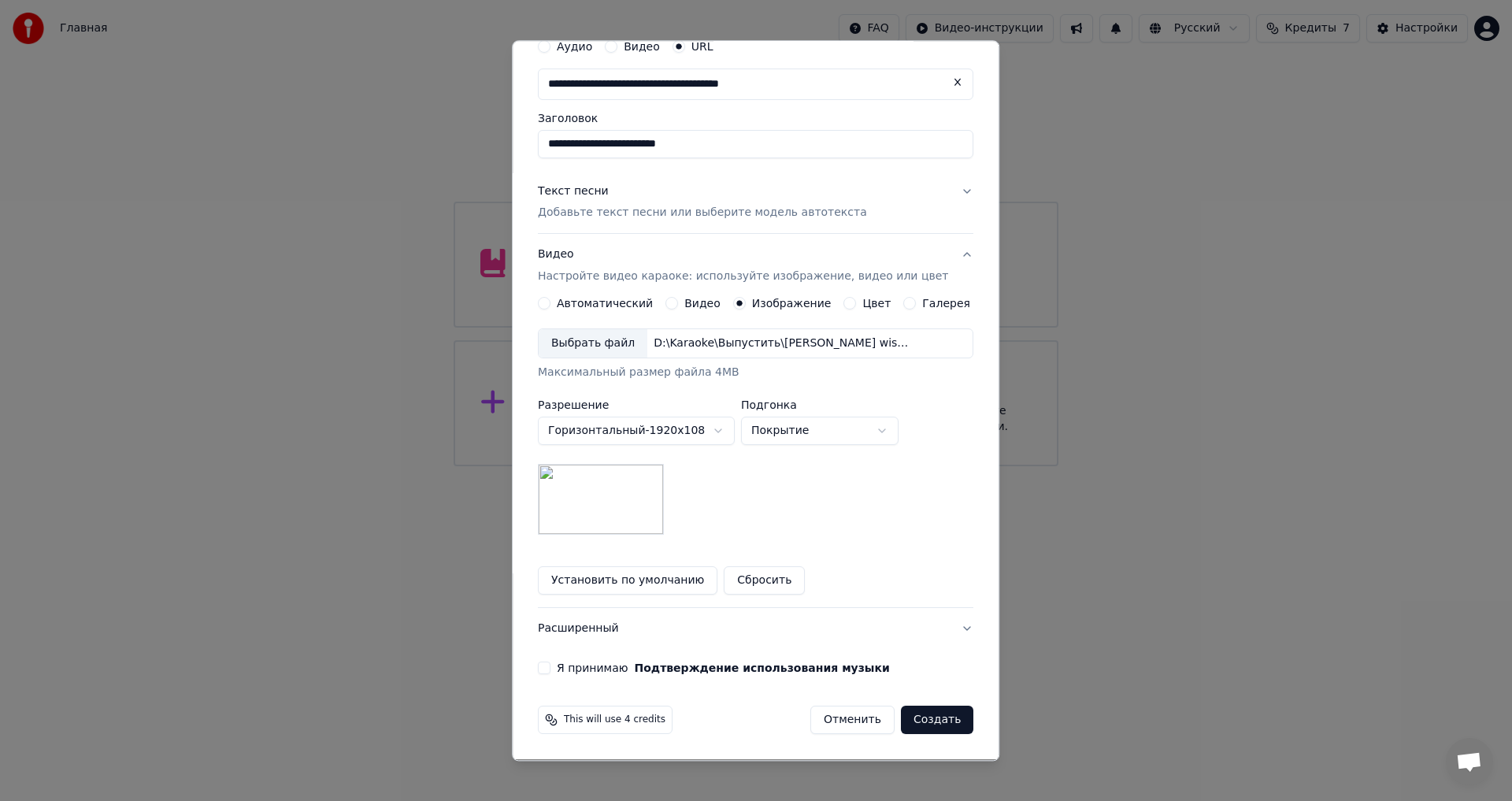
click at [610, 671] on label "Я принимаю Подтверждение использования музыки" at bounding box center [723, 669] width 333 height 11
click at [550, 671] on button "Я принимаю Подтверждение использования музыки" at bounding box center [545, 669] width 13 height 13
click at [621, 633] on button "Расширенный" at bounding box center [755, 629] width 435 height 41
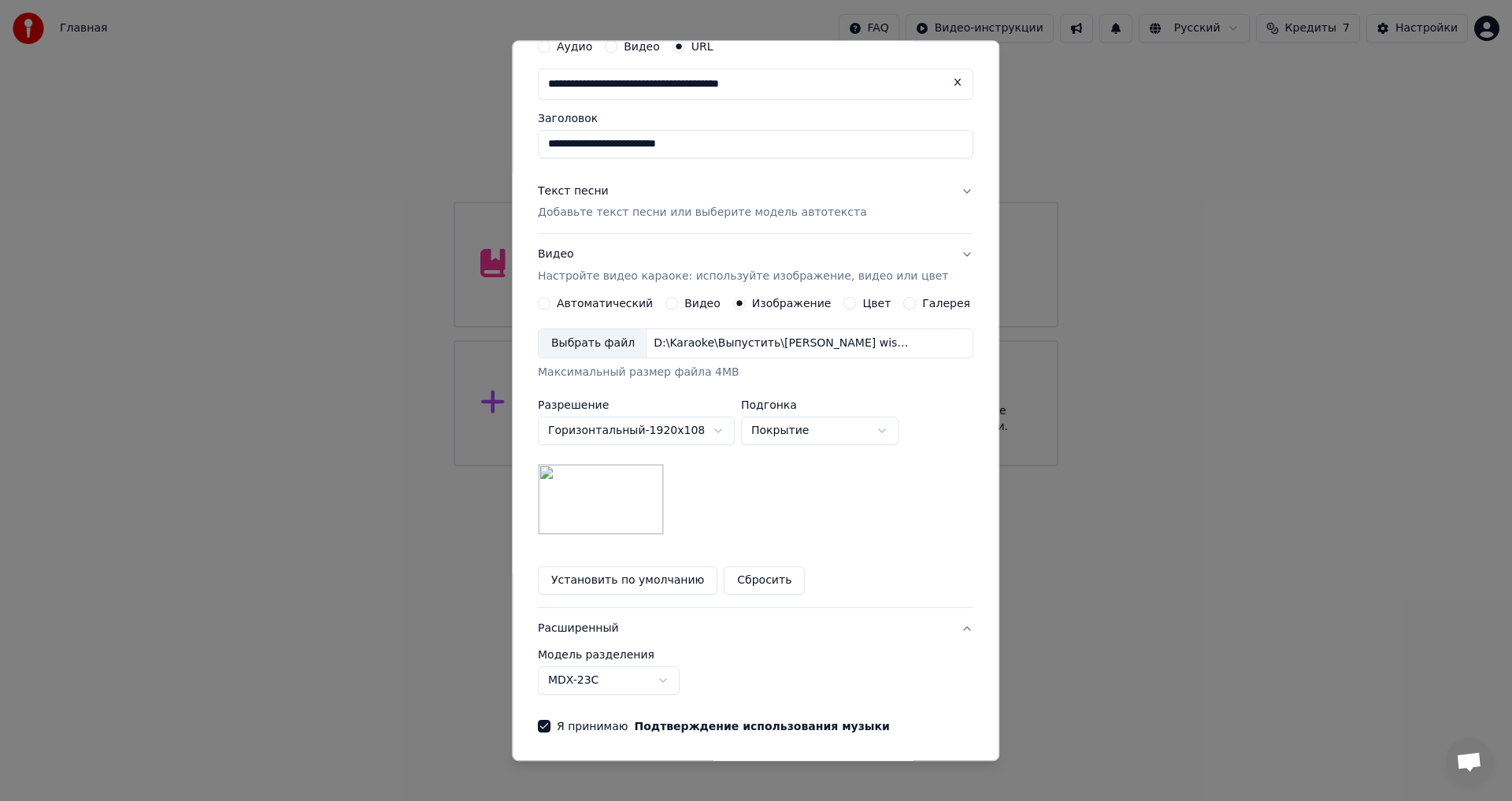
scroll to position [0, 0]
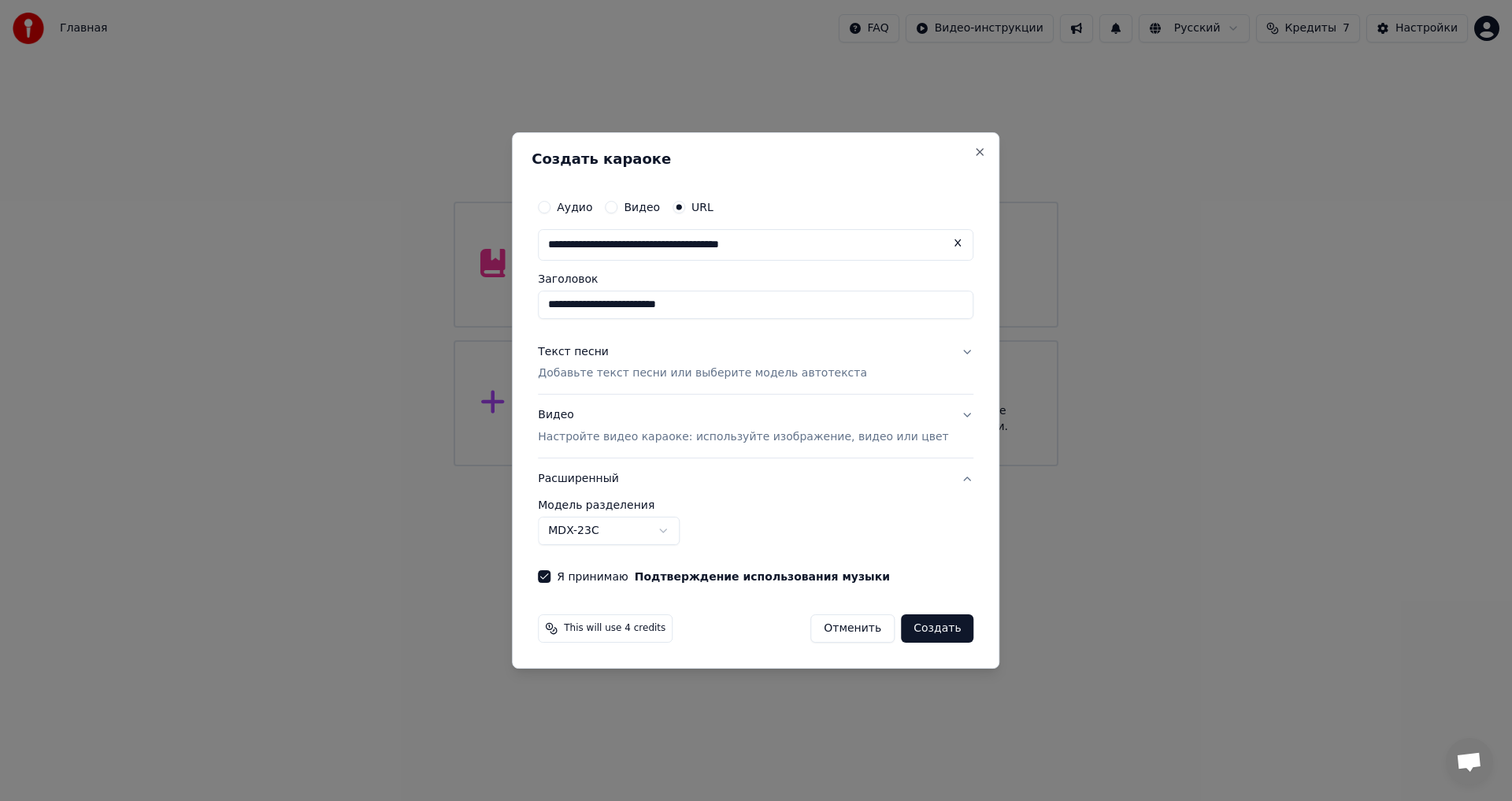
click at [663, 467] on body "**********" at bounding box center [756, 233] width 1512 height 467
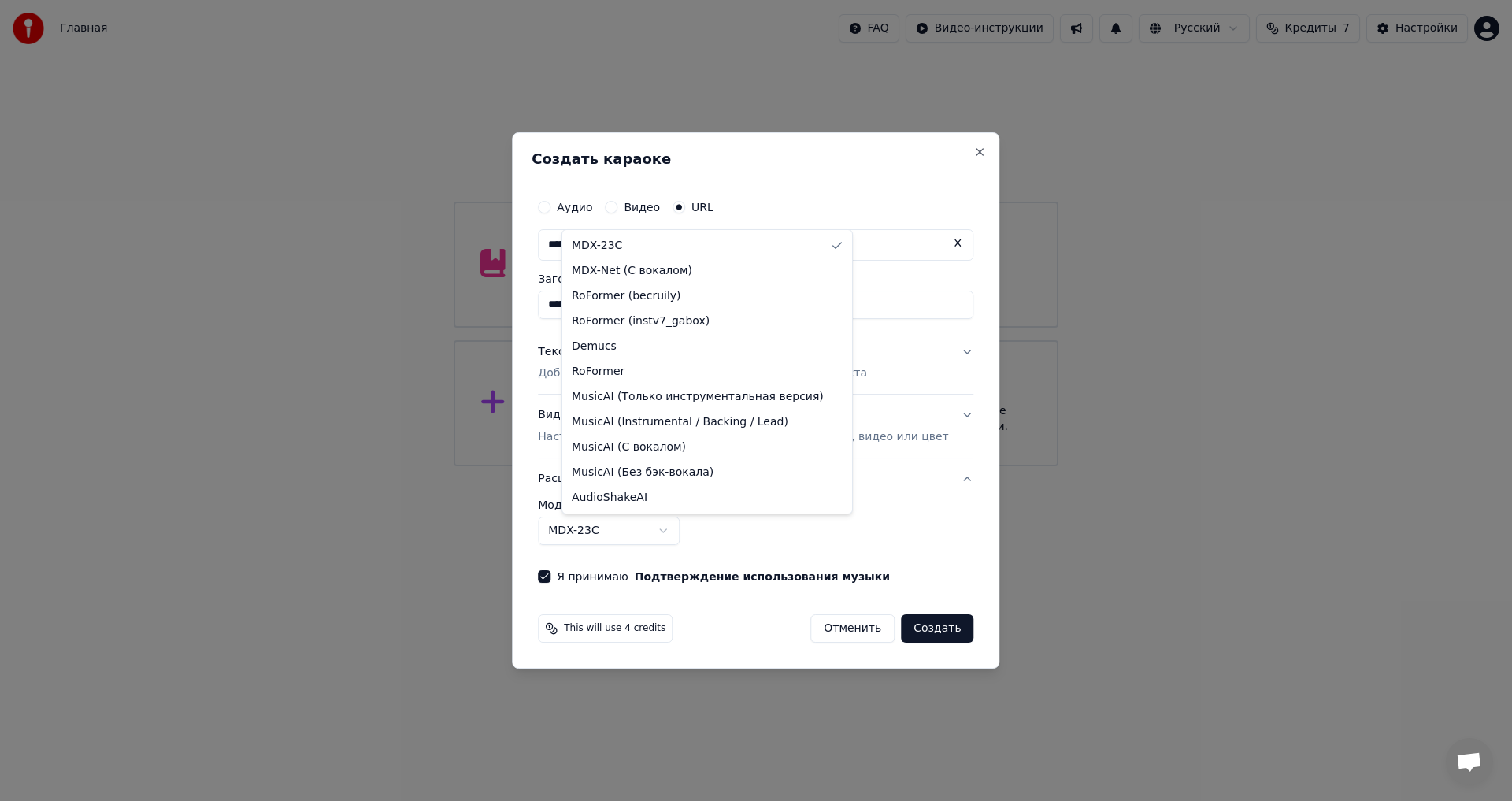
select select "**********"
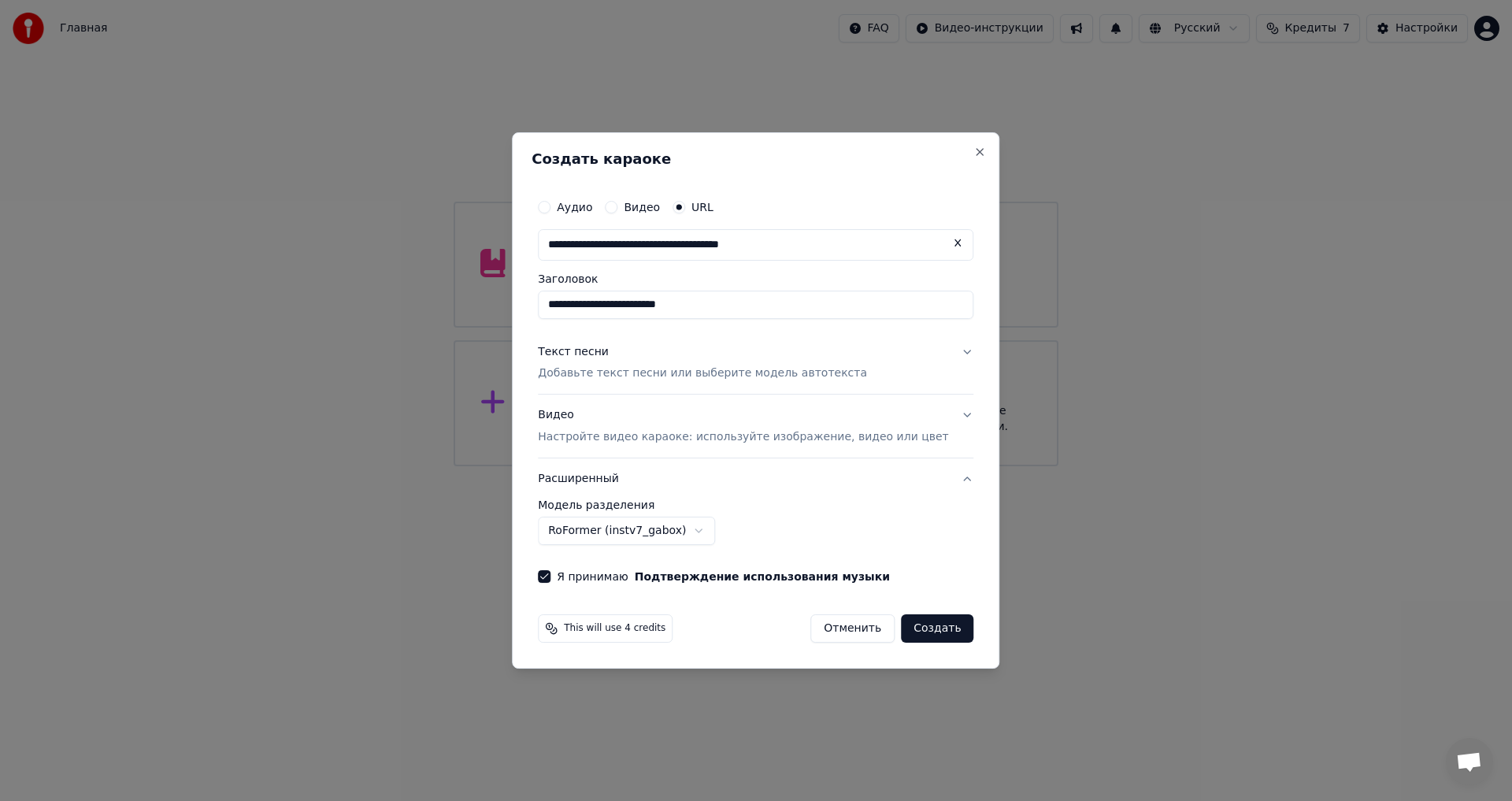
click at [901, 627] on button "Создать" at bounding box center [937, 628] width 72 height 29
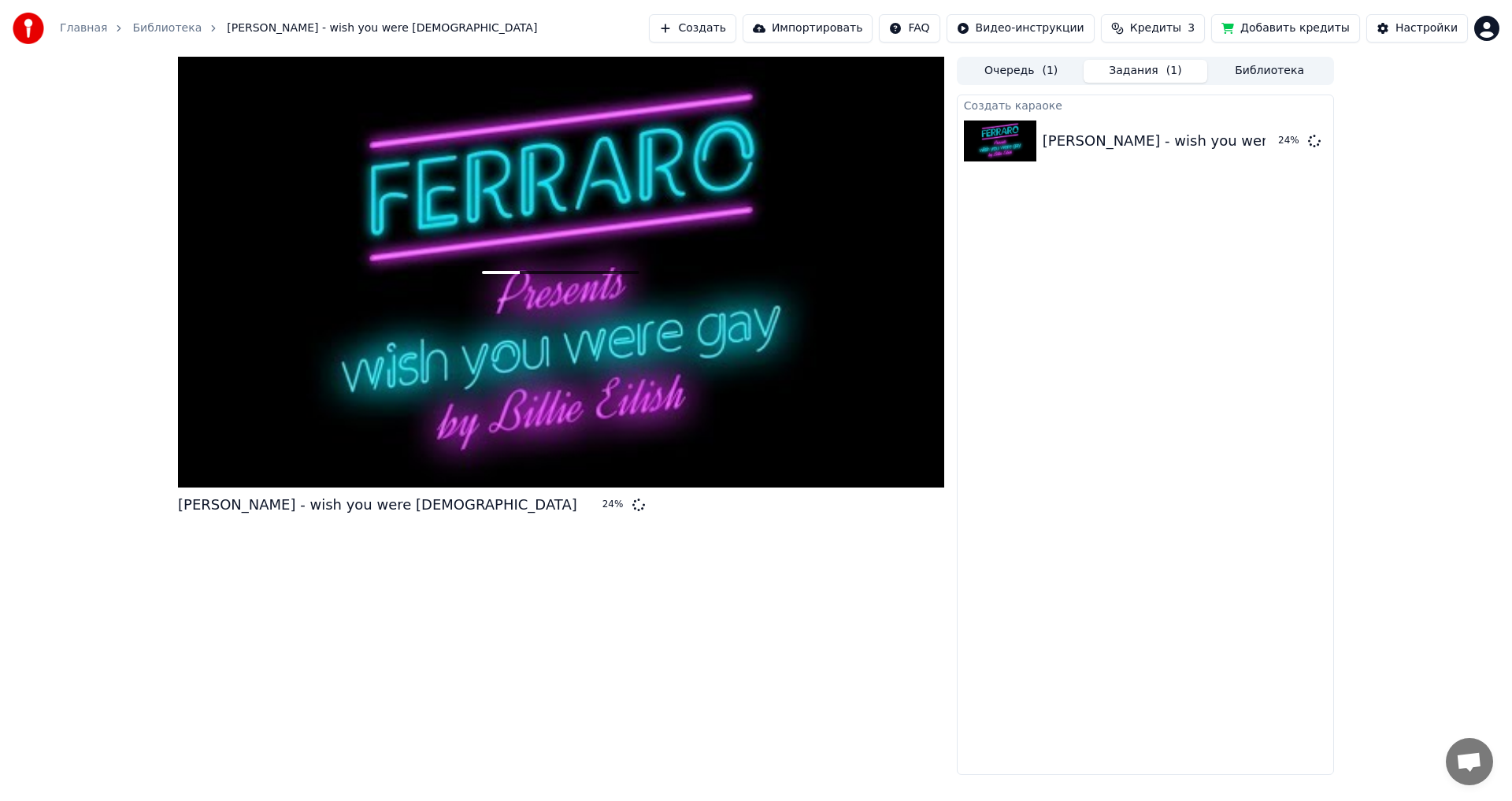
click at [946, 569] on div "Ferraro - wish you were gay 24 % Очередь ( 1 ) Задания ( 1 ) Библиотека Создать…" at bounding box center [755, 416] width 1181 height 718
click at [1313, 144] on icon at bounding box center [1314, 140] width 13 height 13
click at [1189, 139] on div "Ferraro - wish you were gay" at bounding box center [1242, 141] width 399 height 22
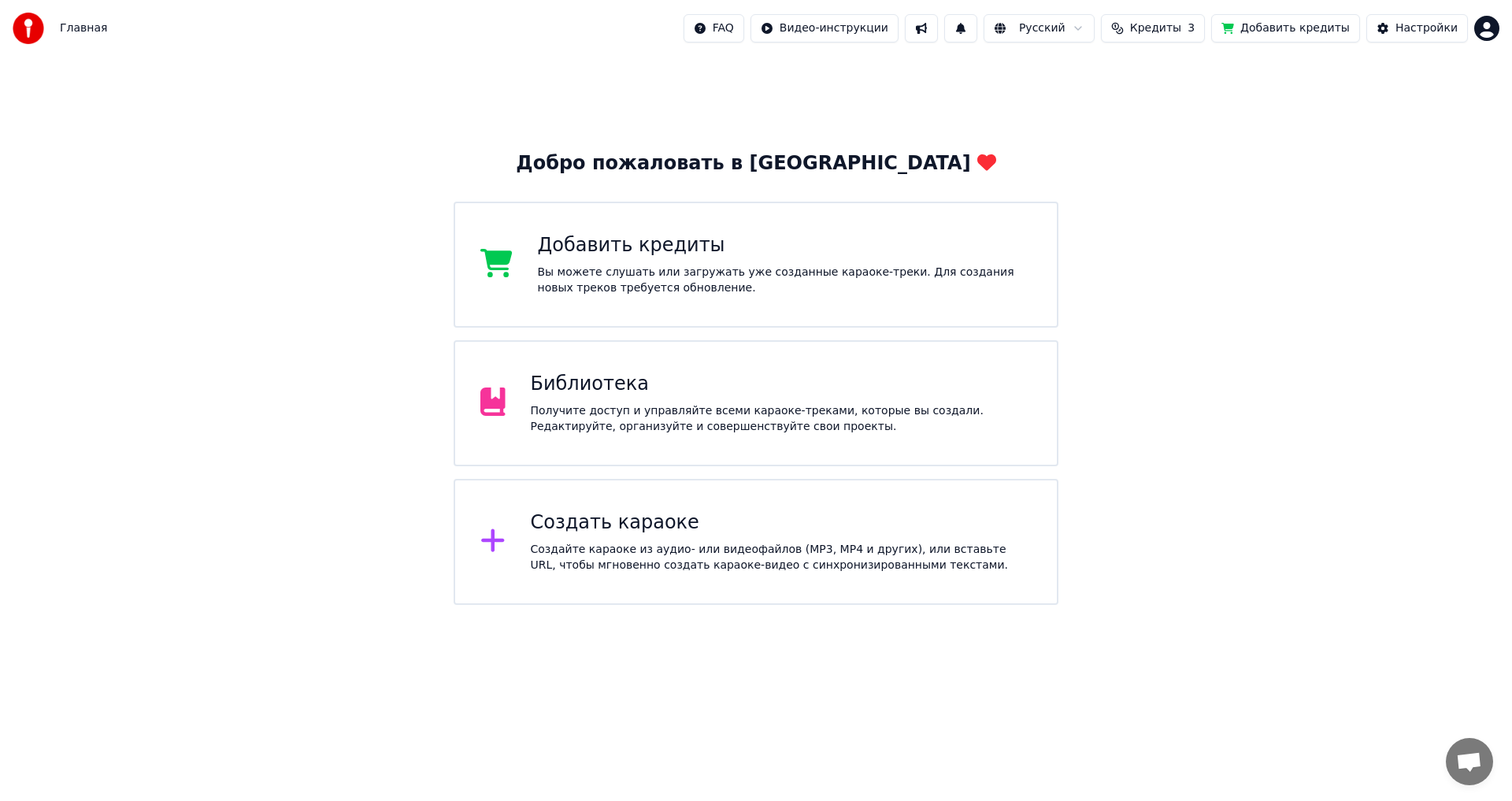
click at [695, 540] on div "Создать караоке Создайте караоке из аудио- или видеофайлов (MP3, MP4 и других),…" at bounding box center [781, 542] width 502 height 63
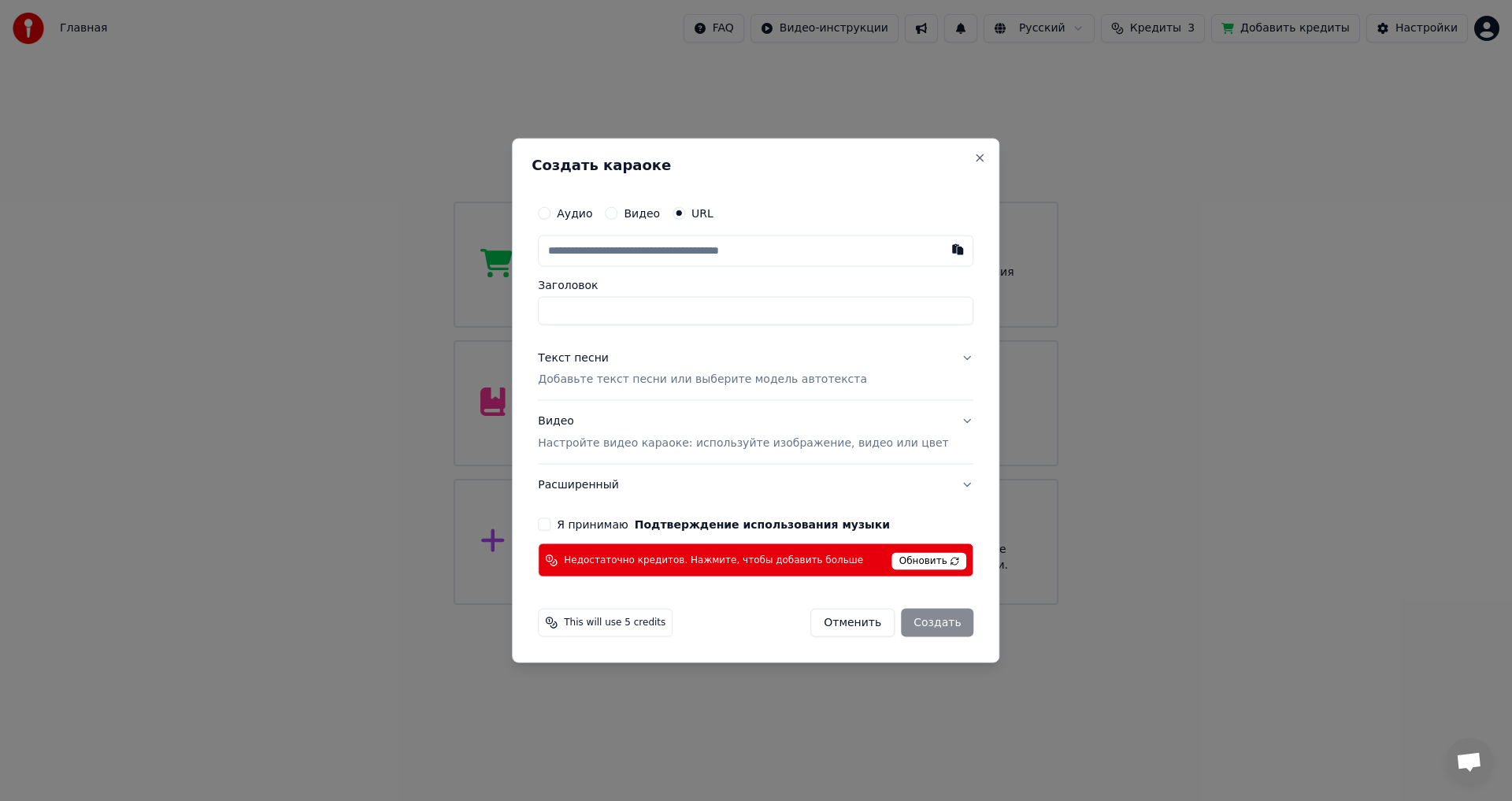
click at [839, 627] on button "Отменить" at bounding box center [852, 623] width 84 height 29
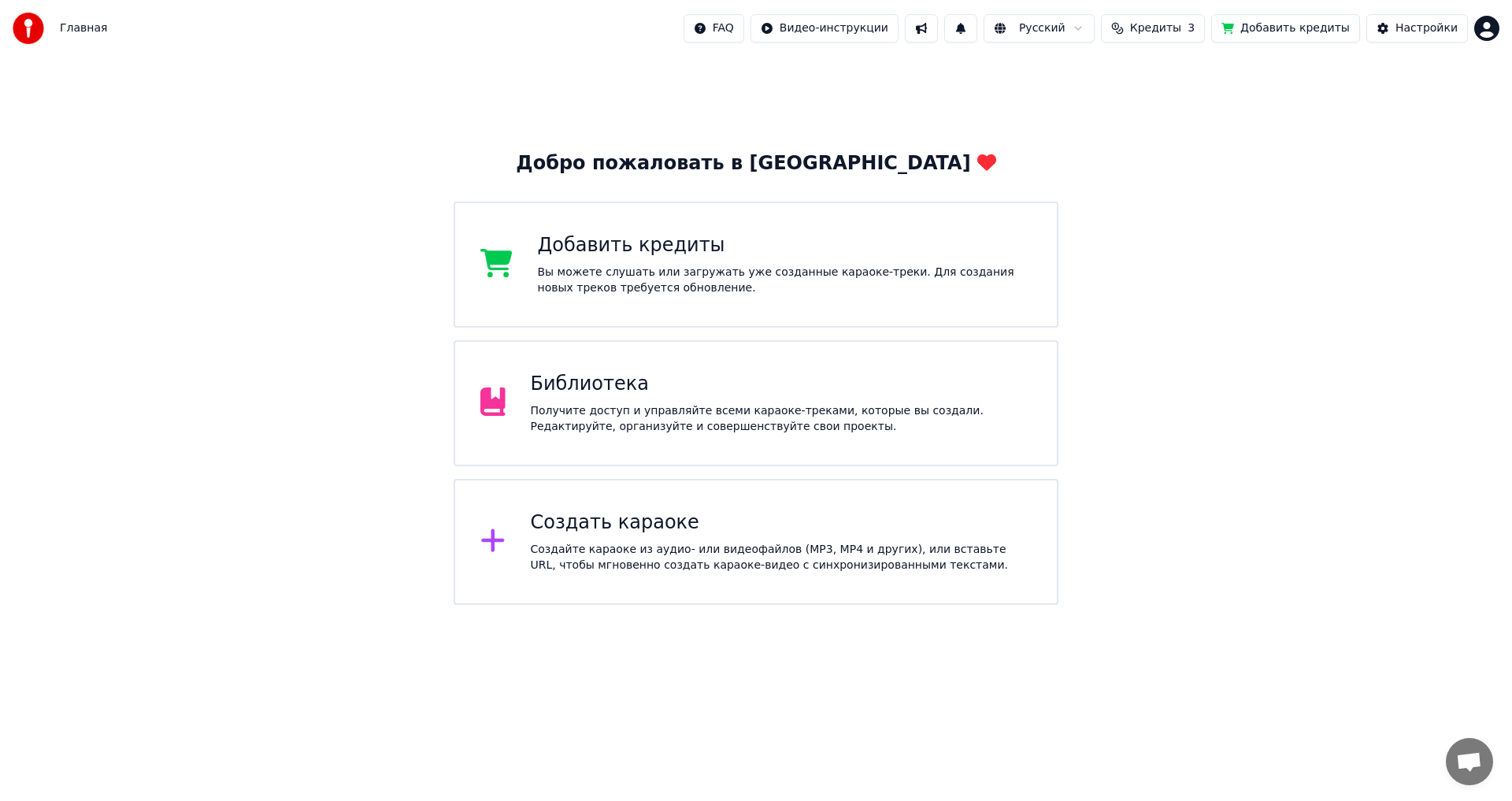
click at [664, 399] on div "Библиотека Получите доступ и управляйте всеми караоке-треками, которые вы созда…" at bounding box center [781, 404] width 502 height 63
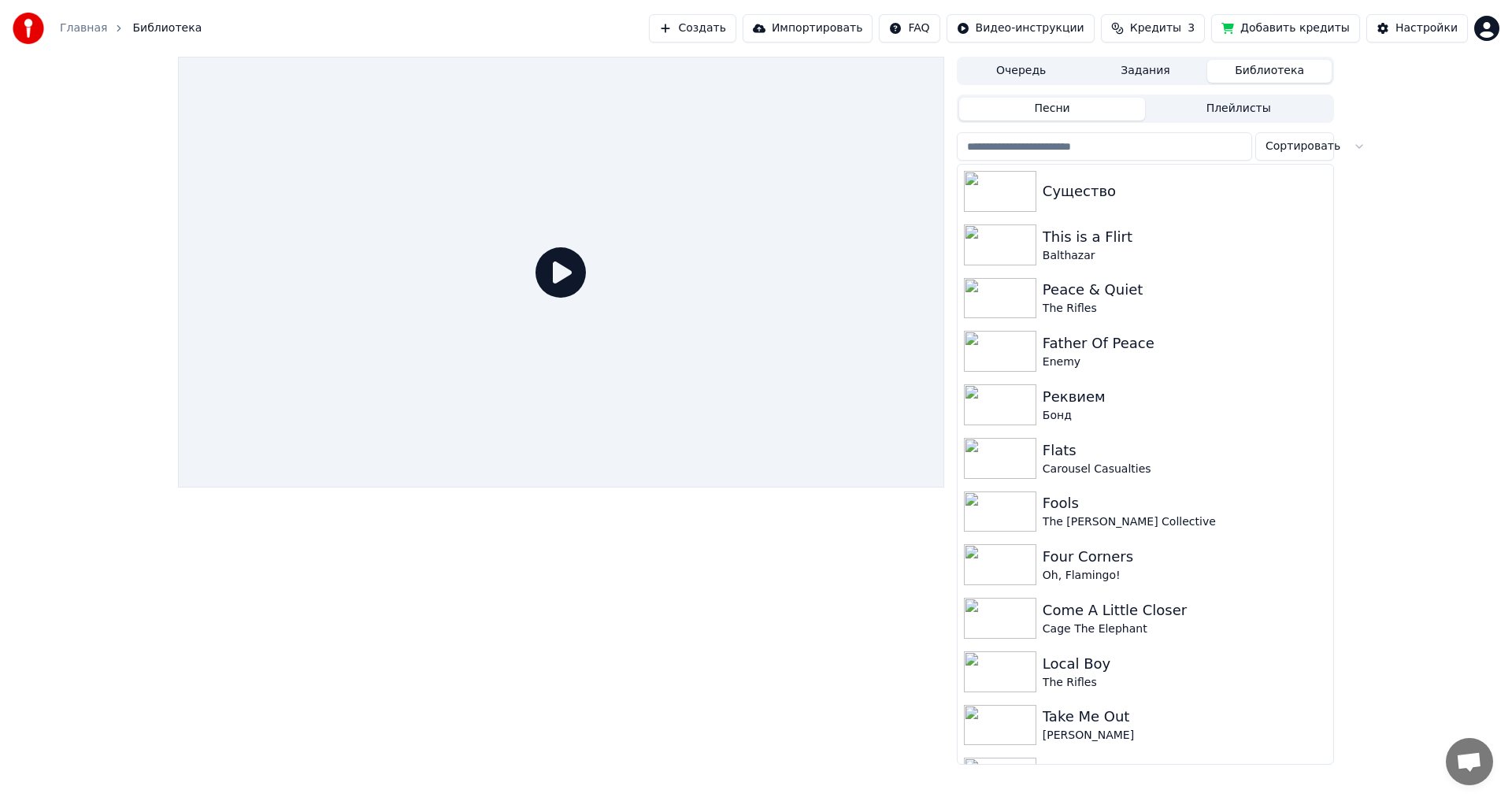
click at [1229, 119] on button "Плейлисты" at bounding box center [1237, 109] width 186 height 23
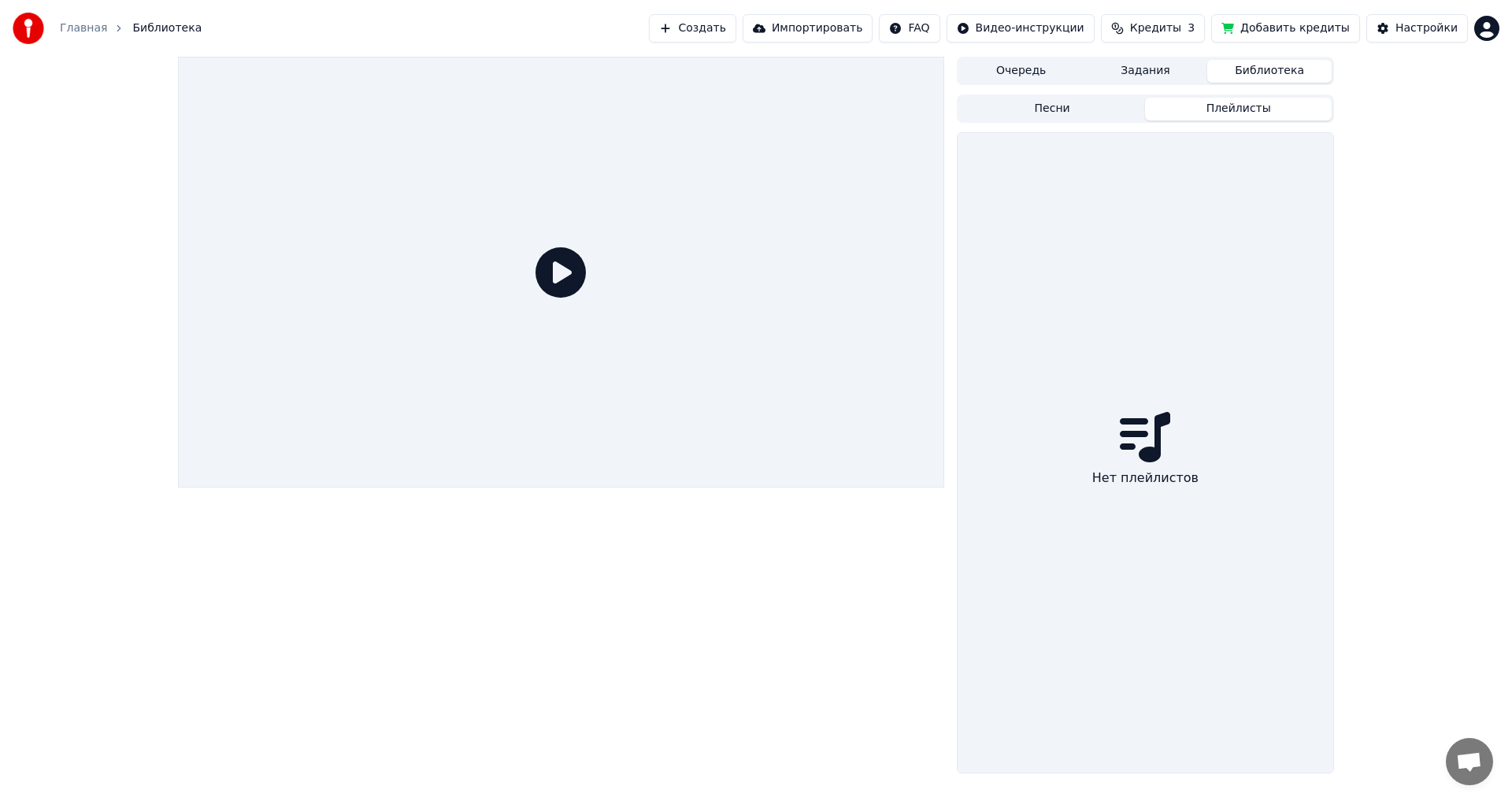
click at [1050, 103] on button "Песни" at bounding box center [1052, 109] width 186 height 23
click at [1030, 62] on button "Очередь" at bounding box center [1021, 71] width 124 height 23
click at [1136, 73] on button "Задания" at bounding box center [1146, 71] width 124 height 23
click at [1033, 71] on button "Очередь" at bounding box center [1021, 71] width 124 height 23
click at [1288, 71] on button "Библиотека" at bounding box center [1269, 71] width 124 height 23
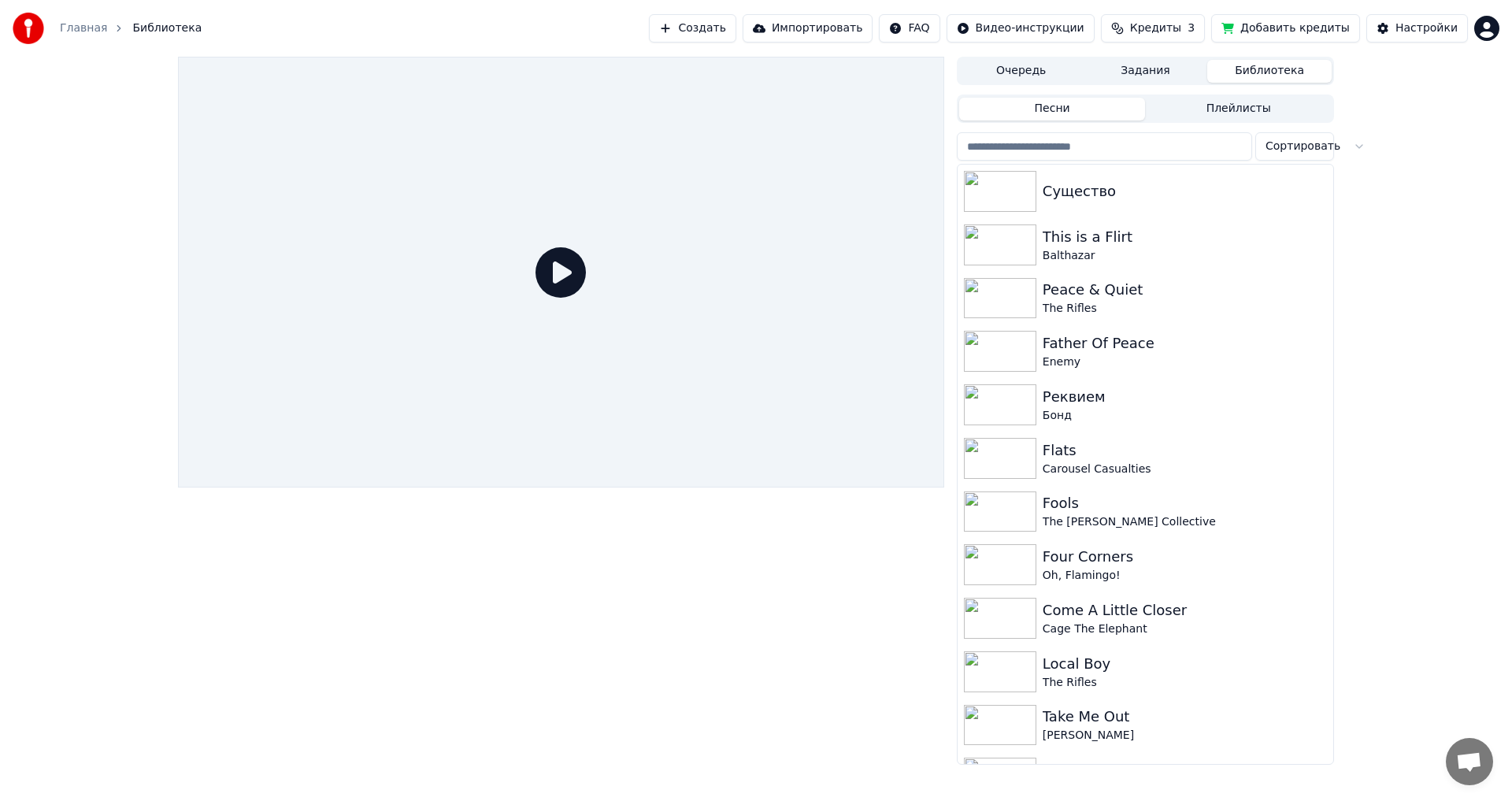
click at [1482, 41] on div "Создать Импортировать FAQ Видео-инструкции Кредиты 3 Добавить кредиты Настройки" at bounding box center [1073, 28] width 851 height 29
click at [1487, 32] on html "Главная Библиотека Создать Импортировать FAQ Видео-инструкции Кредиты 3 Добавит…" at bounding box center [756, 400] width 1512 height 801
click at [1381, 234] on html "Главная Библиотека Создать Импортировать FAQ Видео-инструкции Кредиты 3 Добавит…" at bounding box center [756, 400] width 1512 height 801
click at [1211, 109] on button "Плейлисты" at bounding box center [1237, 109] width 186 height 23
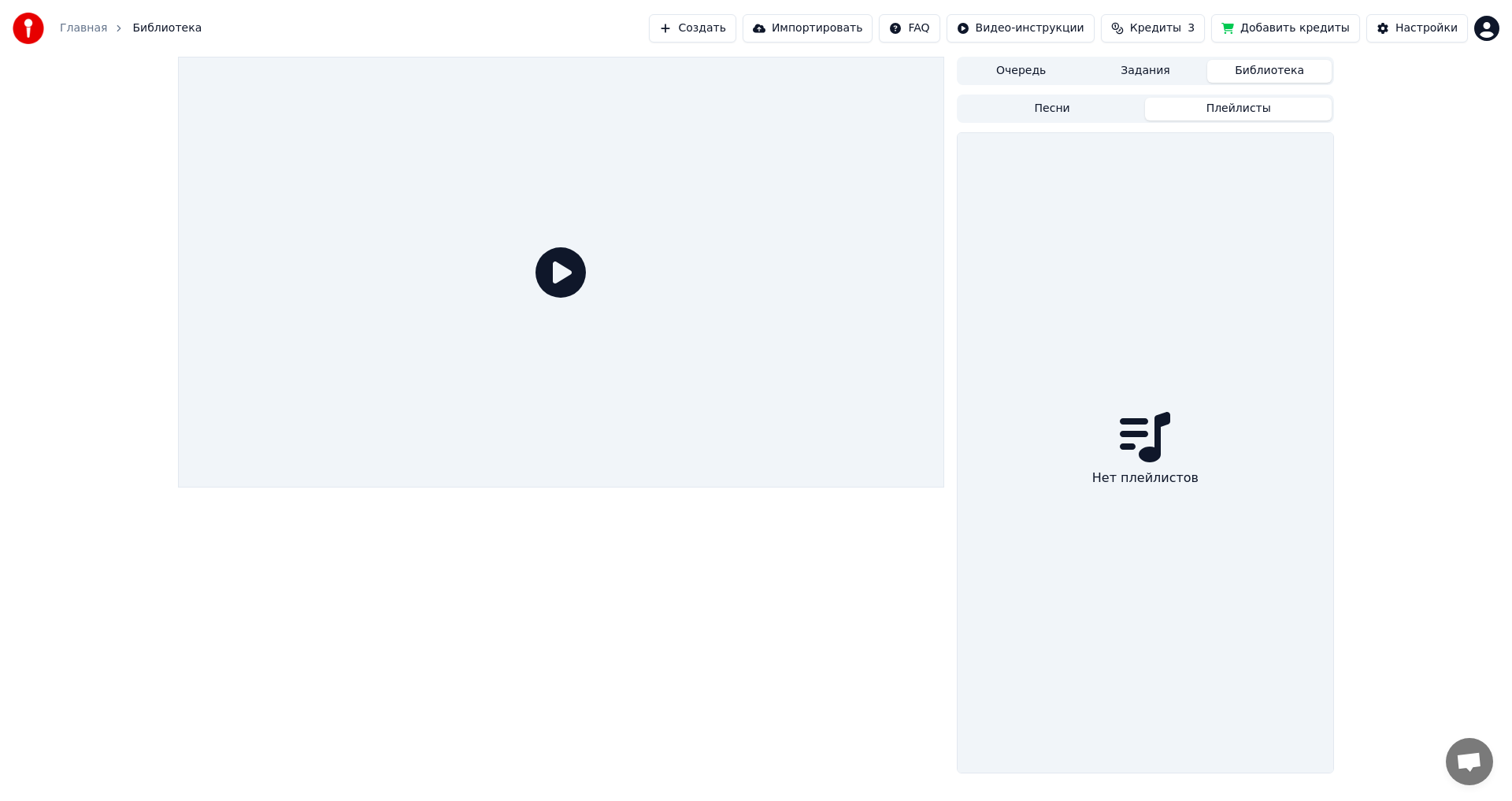
click at [1081, 110] on button "Песни" at bounding box center [1052, 109] width 186 height 23
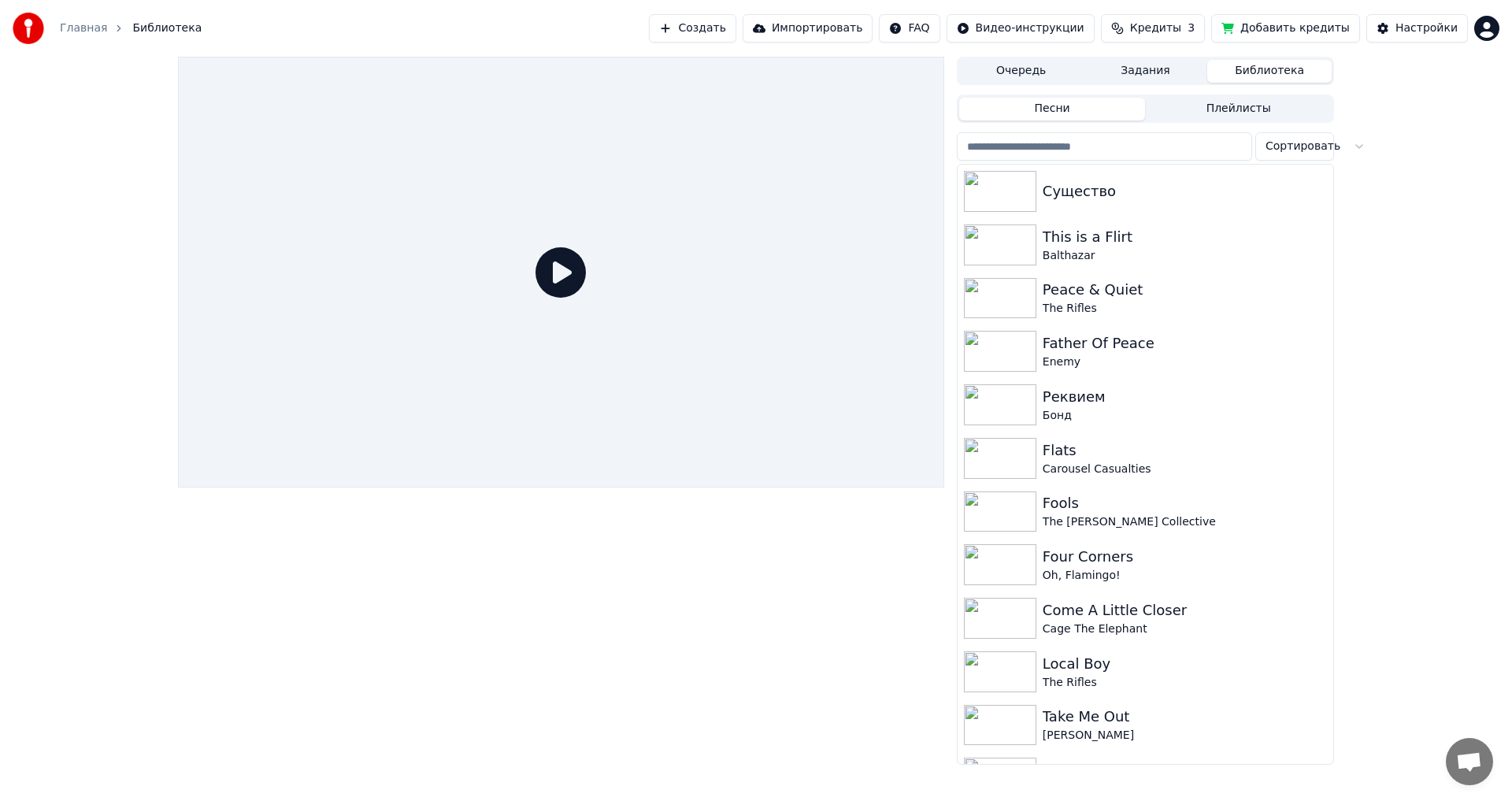
click at [1125, 69] on button "Задания" at bounding box center [1146, 71] width 124 height 23
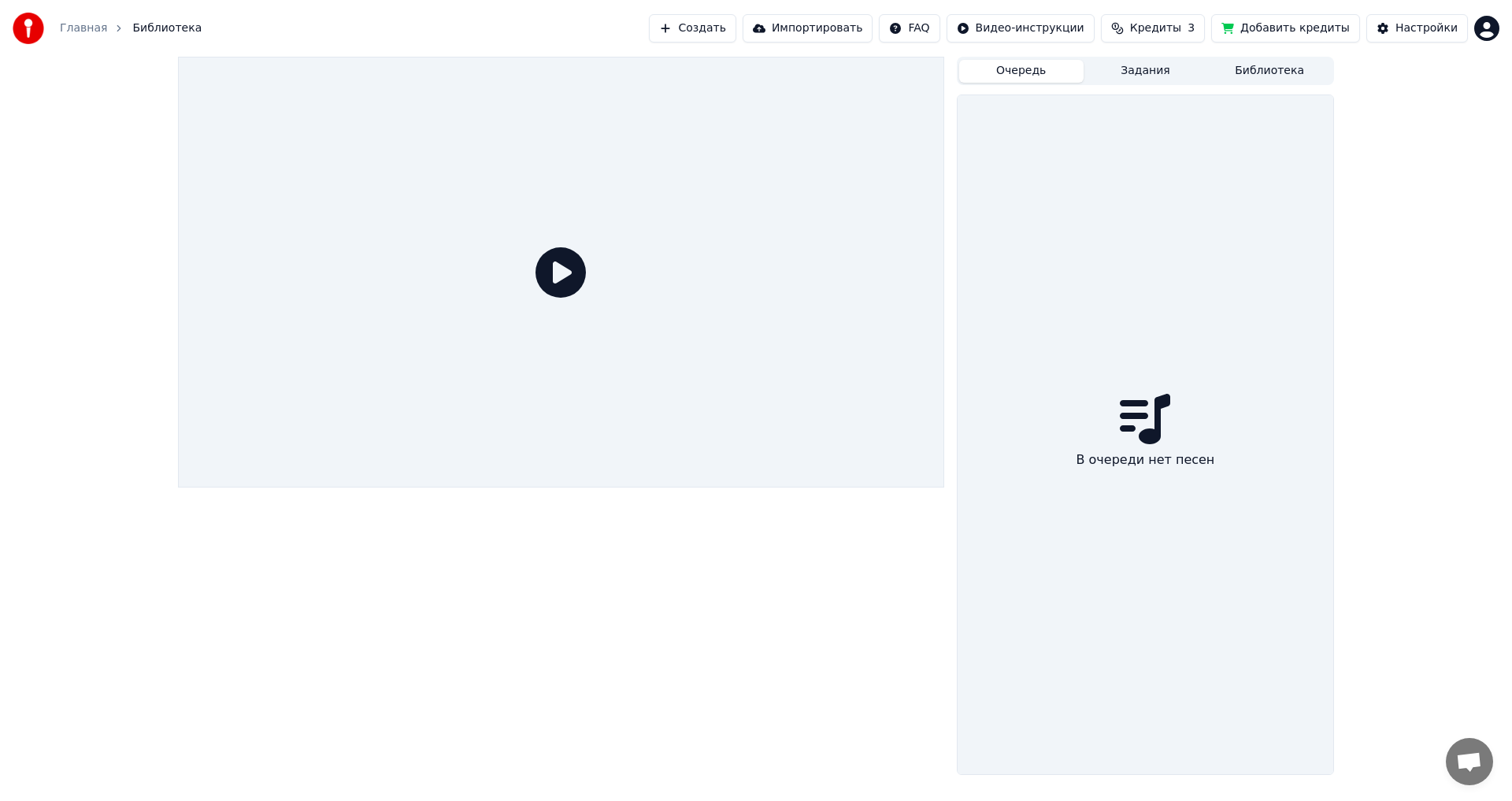
click at [1040, 74] on button "Очередь" at bounding box center [1021, 71] width 124 height 23
click at [1155, 17] on button "Кредиты 3" at bounding box center [1153, 28] width 104 height 29
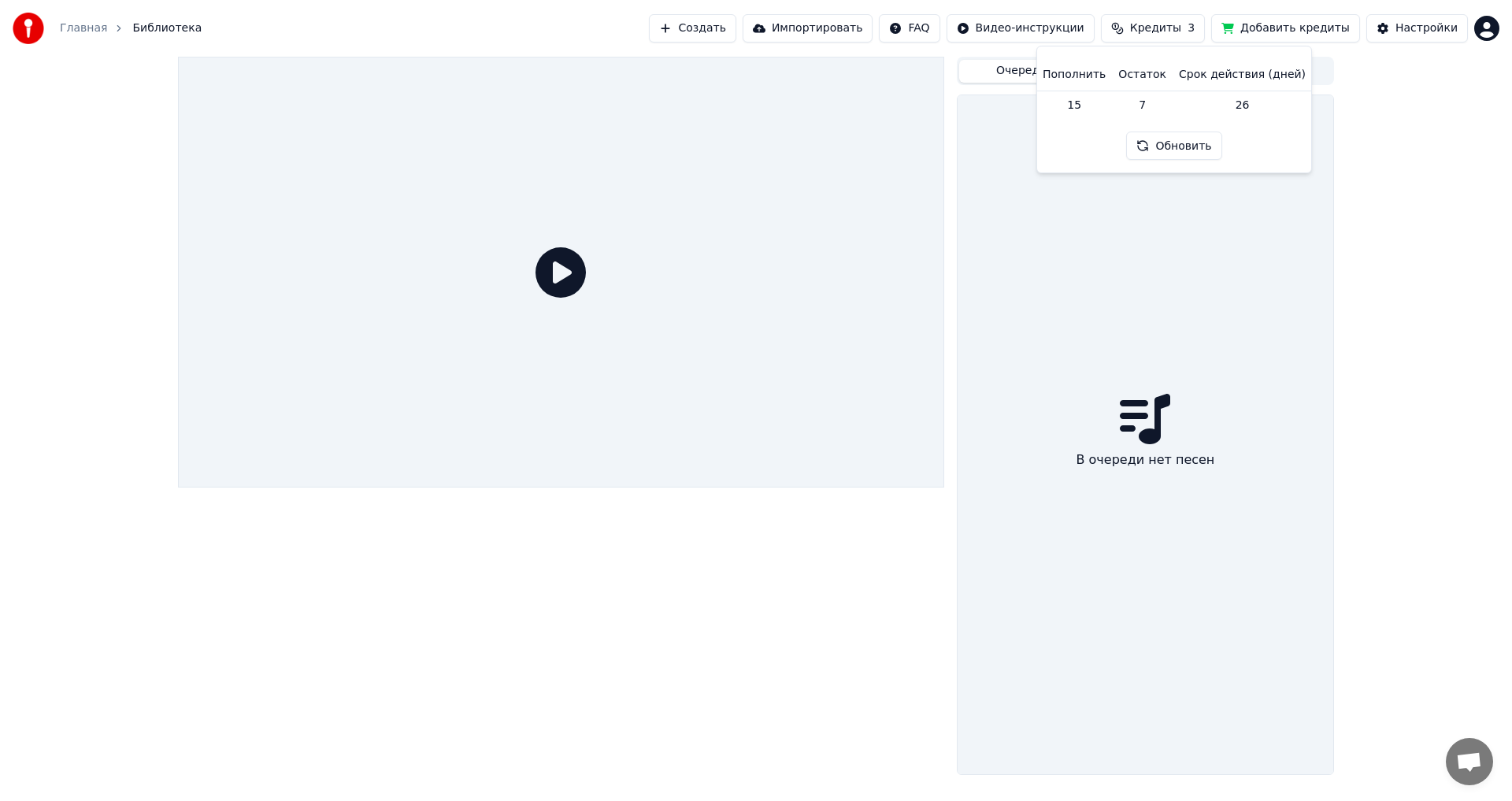
click at [1182, 151] on button "Обновить" at bounding box center [1173, 146] width 96 height 29
click at [1185, 149] on button "Обновить" at bounding box center [1173, 146] width 96 height 29
click at [1183, 146] on button "Обновить" at bounding box center [1173, 146] width 96 height 29
click at [1372, 117] on div "Очередь Задания Библиотека В очереди нет песен" at bounding box center [756, 416] width 1512 height 718
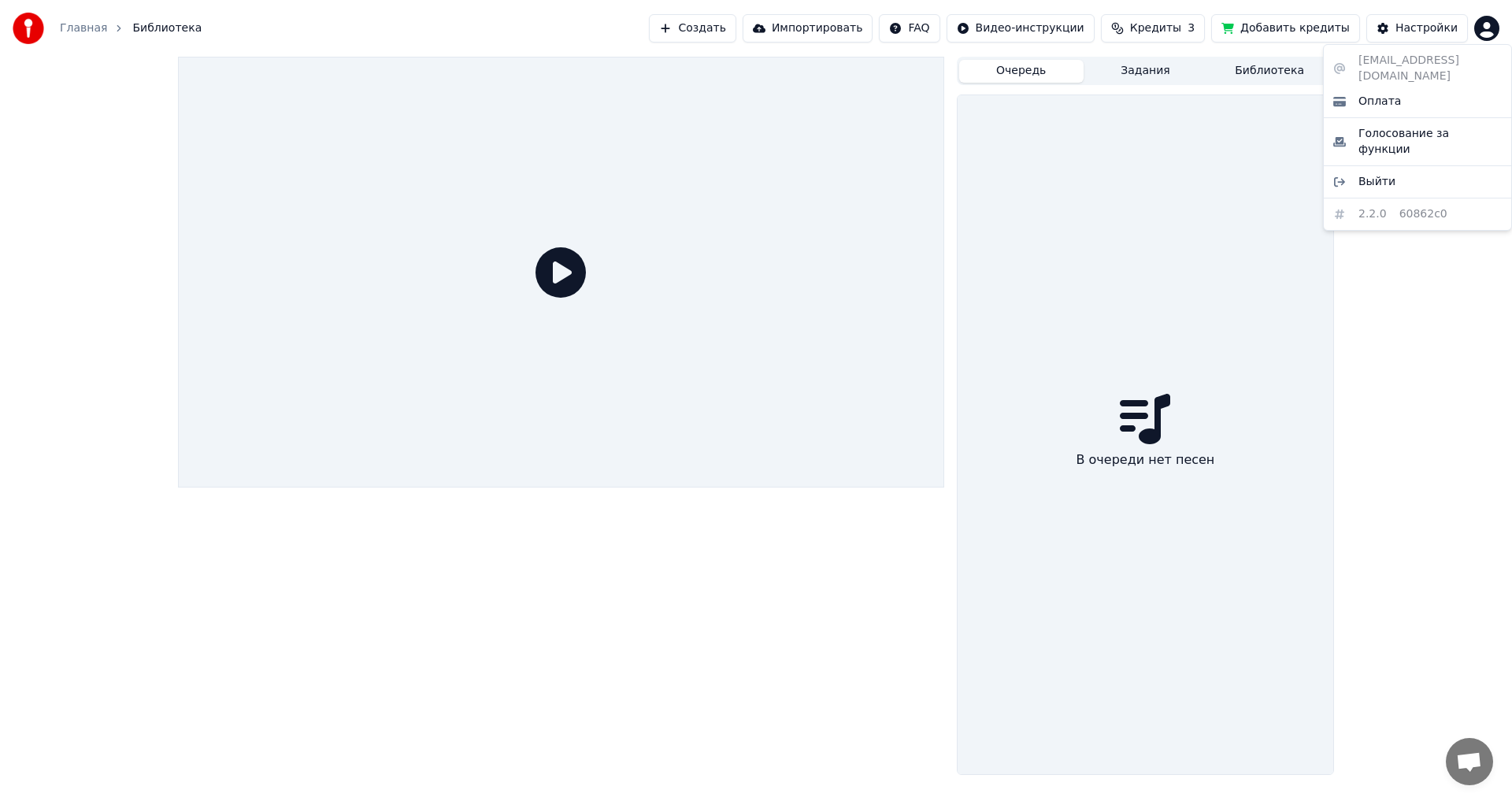
click at [1486, 30] on html "Главная Библиотека Создать Импортировать FAQ Видео-инструкции Кредиты 3 Добавит…" at bounding box center [756, 400] width 1512 height 801
click at [1365, 58] on div "[EMAIL_ADDRESS][DOMAIN_NAME] Оплата Голосование за функции Выйти 2.2.0 60862c0" at bounding box center [1417, 137] width 189 height 187
drag, startPoint x: 1360, startPoint y: 59, endPoint x: 1443, endPoint y: 65, distance: 83.2
click at [1443, 65] on div "[EMAIL_ADDRESS][DOMAIN_NAME] Оплата Голосование за функции Выйти 2.2.0 60862c0" at bounding box center [1417, 137] width 189 height 187
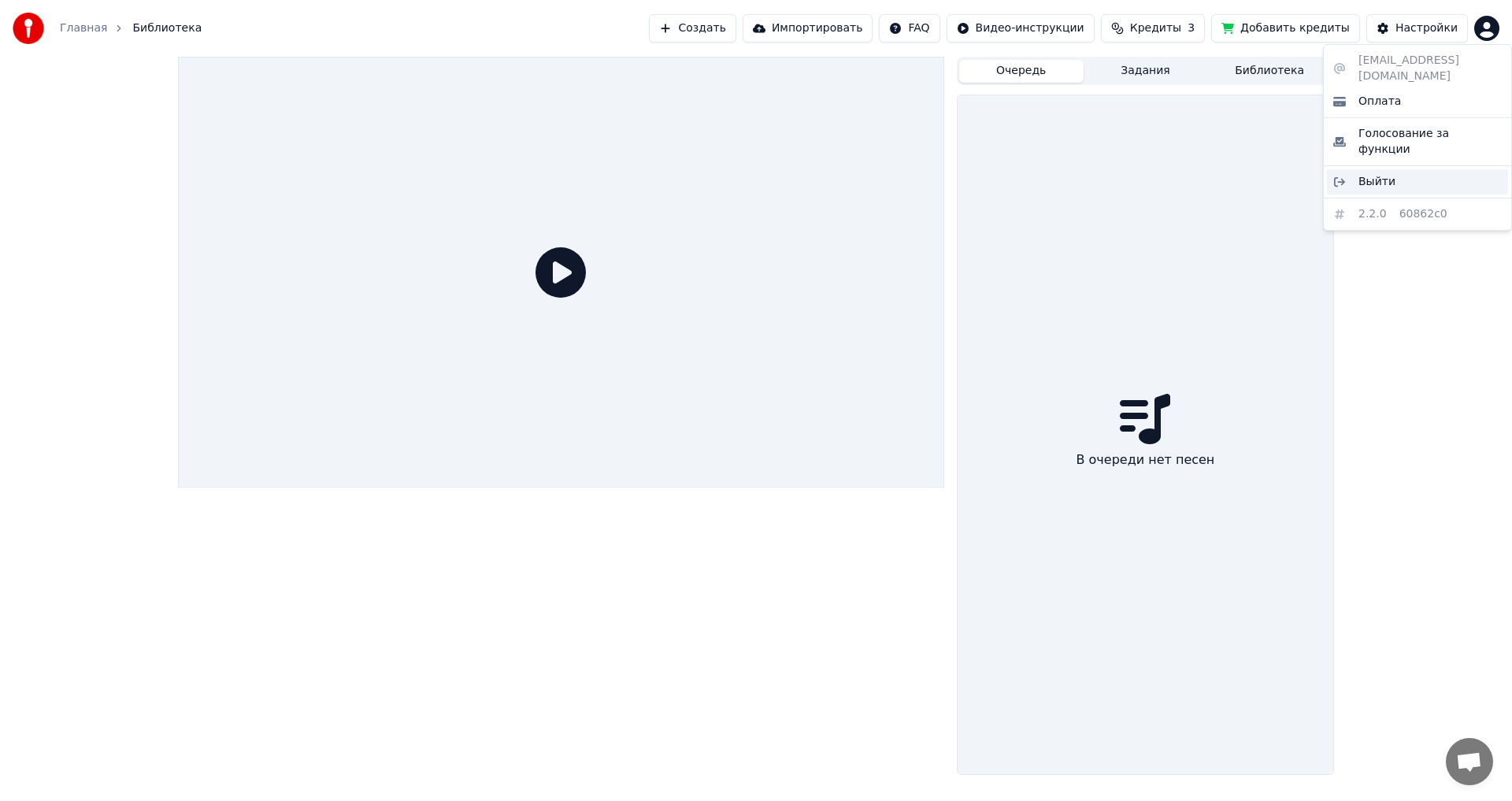
click at [1377, 174] on span "Выйти" at bounding box center [1377, 182] width 37 height 16
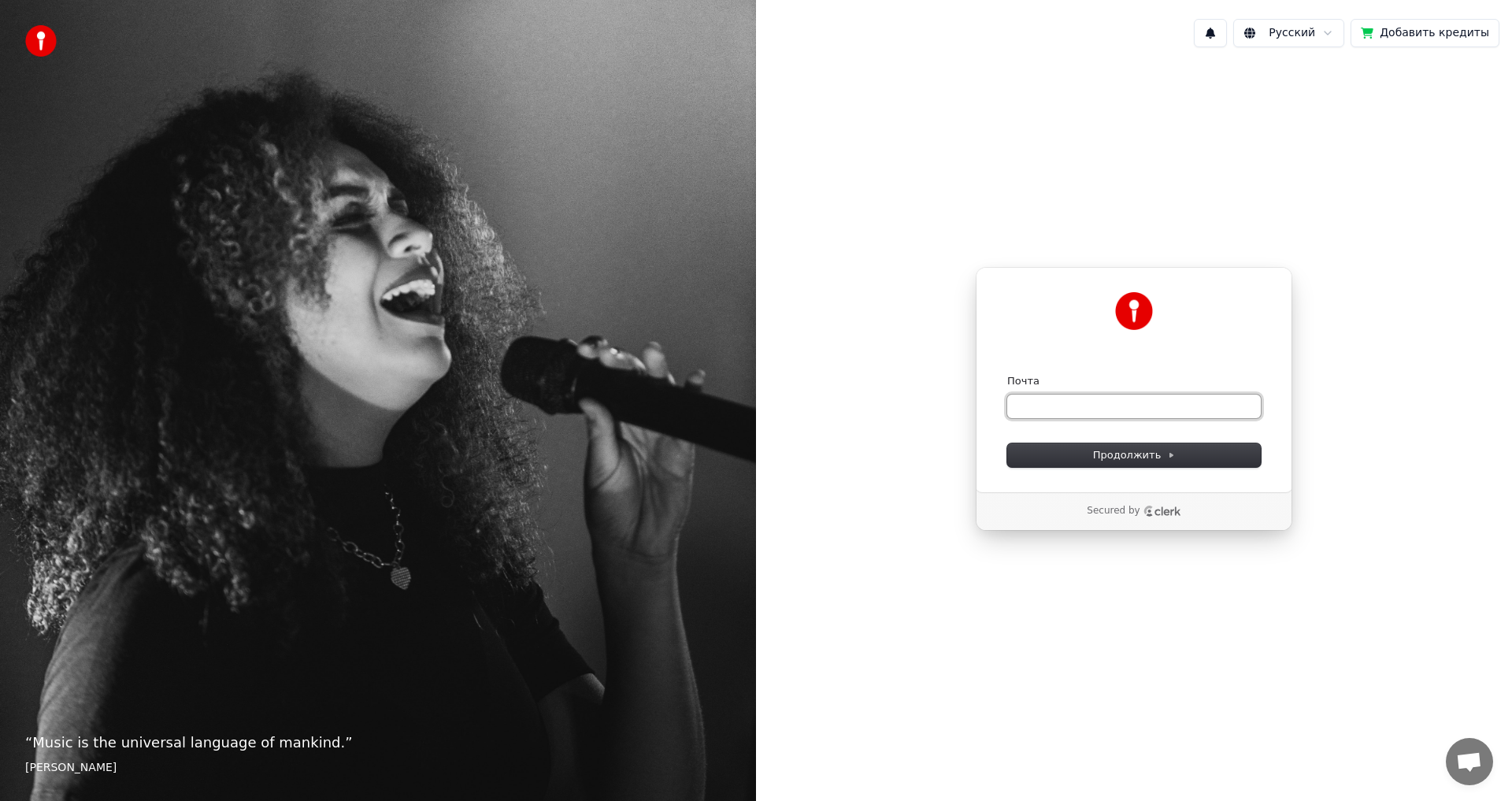
click at [1070, 396] on input "Почта" at bounding box center [1134, 406] width 253 height 23
type input "*"
click at [1007, 374] on button "submit" at bounding box center [1007, 374] width 0 height 0
type input "**********"
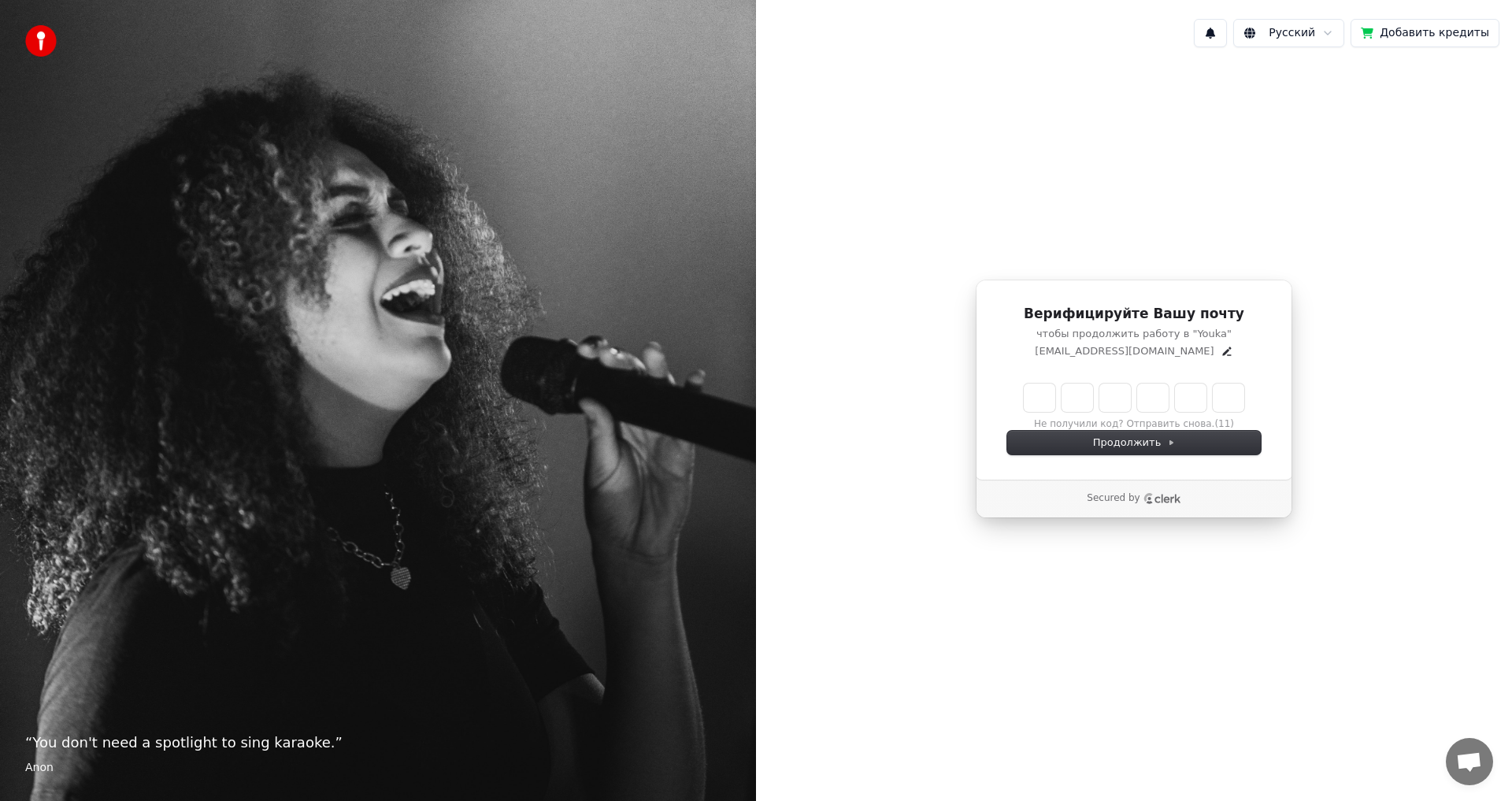
click at [1041, 406] on input "Enter verification code" at bounding box center [1134, 397] width 221 height 29
paste input "******"
type input "******"
